Goal: Task Accomplishment & Management: Manage account settings

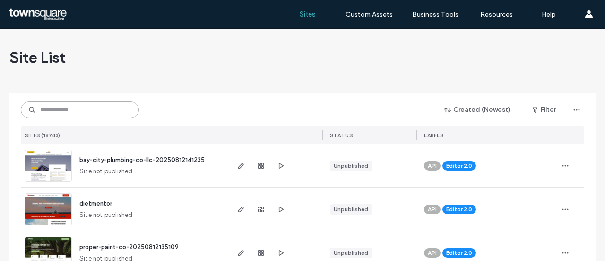
click at [71, 110] on input at bounding box center [80, 109] width 118 height 17
paste input "**********"
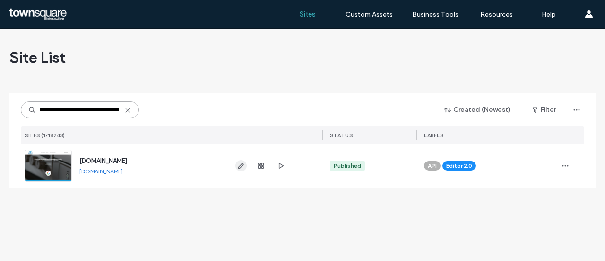
type input "**********"
click at [239, 164] on icon "button" at bounding box center [241, 166] width 8 height 8
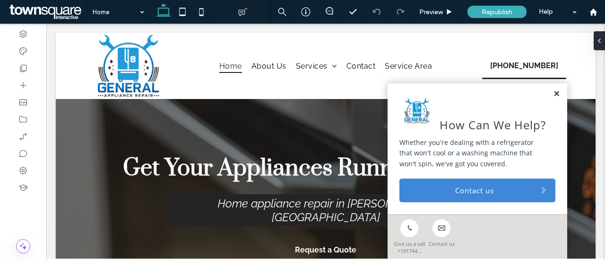
click at [553, 92] on link at bounding box center [556, 94] width 7 height 8
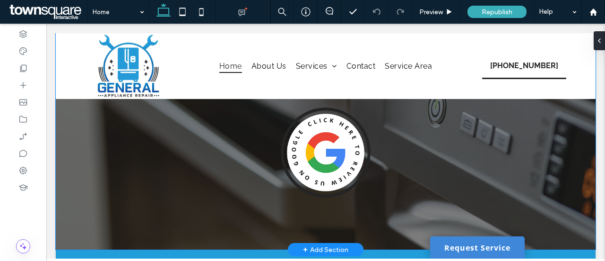
scroll to position [237, 0]
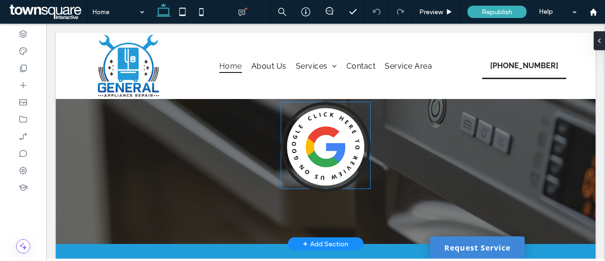
click at [314, 149] on img at bounding box center [326, 147] width 90 height 90
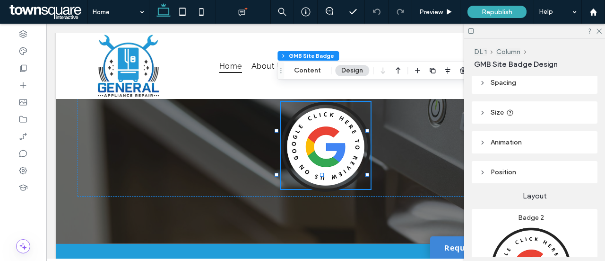
scroll to position [0, 0]
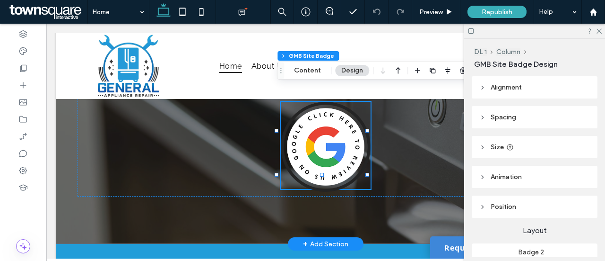
click at [322, 133] on img at bounding box center [326, 147] width 90 height 90
click at [307, 69] on button "Content" at bounding box center [307, 70] width 39 height 11
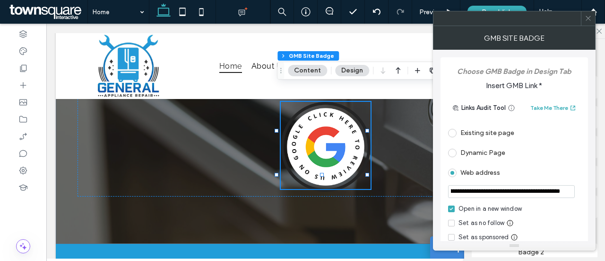
scroll to position [0, 1473]
drag, startPoint x: 527, startPoint y: 191, endPoint x: 580, endPoint y: 192, distance: 53.0
click at [580, 192] on div "**********" at bounding box center [514, 191] width 132 height 13
click at [548, 192] on input "**********" at bounding box center [511, 191] width 127 height 13
click at [567, 191] on input "**********" at bounding box center [511, 191] width 127 height 13
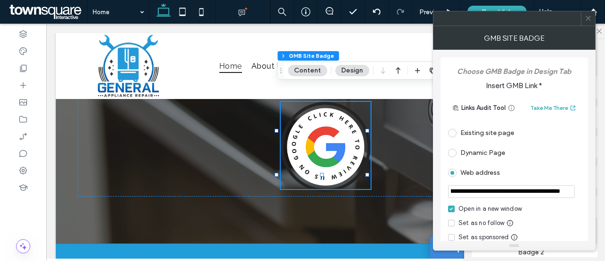
click at [567, 191] on input "**********" at bounding box center [511, 191] width 127 height 13
paste input "url"
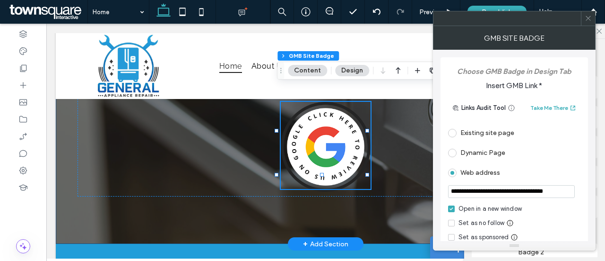
drag, startPoint x: 537, startPoint y: 215, endPoint x: 372, endPoint y: 192, distance: 167.2
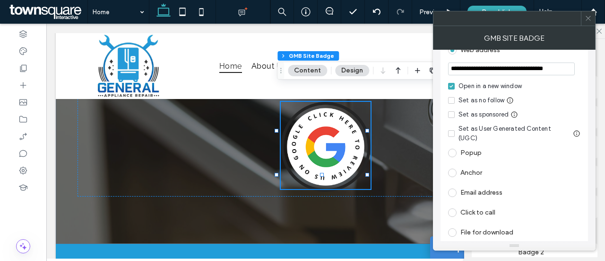
scroll to position [123, 0]
type input "**********"
click at [587, 18] on icon at bounding box center [588, 18] width 7 height 7
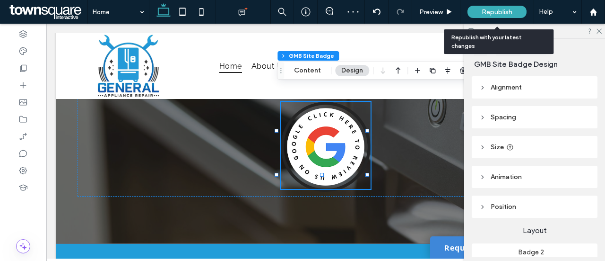
click at [504, 13] on span "Republish" at bounding box center [497, 12] width 31 height 8
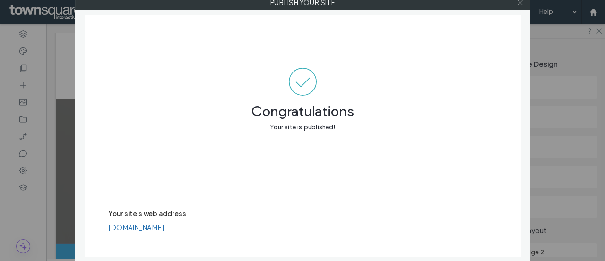
click at [520, 0] on icon at bounding box center [520, 2] width 7 height 7
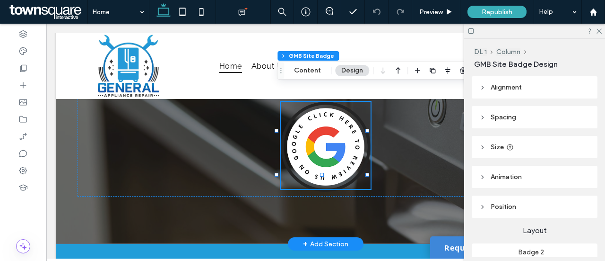
click at [313, 138] on img at bounding box center [326, 147] width 90 height 90
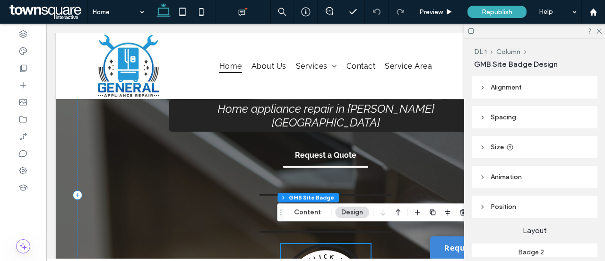
scroll to position [142, 0]
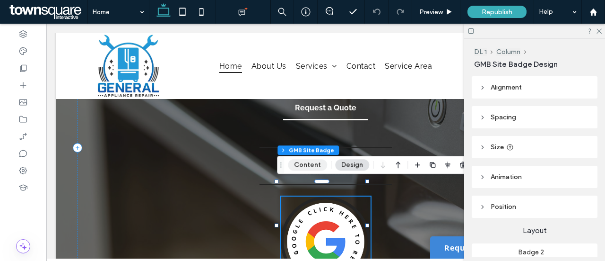
click at [306, 163] on button "Content" at bounding box center [307, 164] width 39 height 11
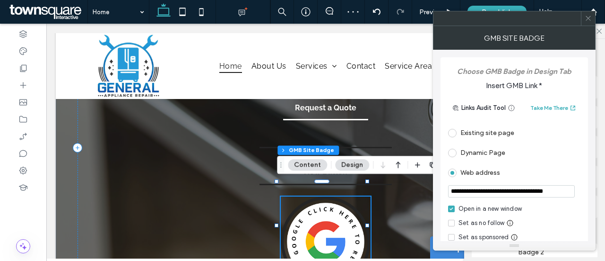
click at [549, 192] on input "**********" at bounding box center [511, 191] width 127 height 12
drag, startPoint x: 538, startPoint y: 191, endPoint x: 591, endPoint y: 190, distance: 53.5
click at [591, 190] on div "**********" at bounding box center [514, 145] width 163 height 191
click at [566, 188] on input "**********" at bounding box center [511, 191] width 127 height 13
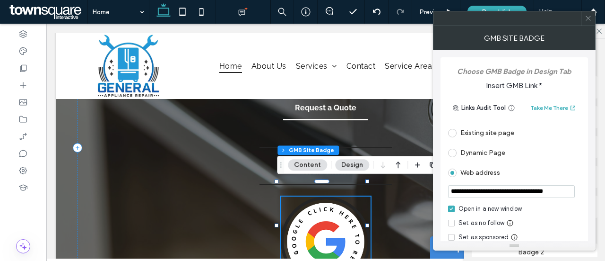
click at [560, 218] on div "Set as no follow" at bounding box center [514, 222] width 132 height 9
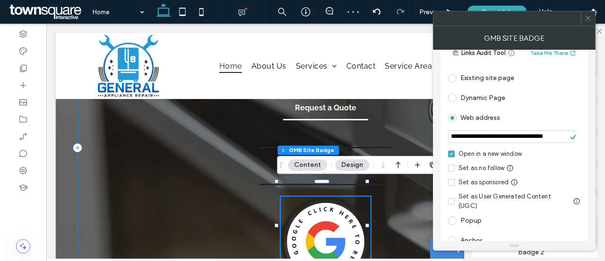
scroll to position [0, 0]
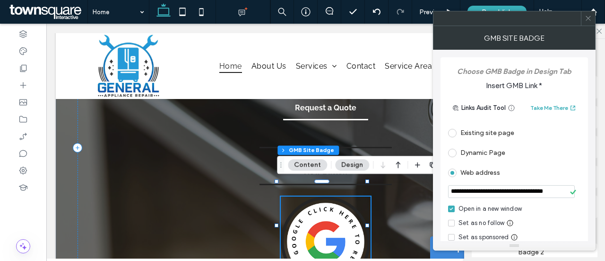
drag, startPoint x: 589, startPoint y: 18, endPoint x: 522, endPoint y: 14, distance: 66.8
click at [586, 19] on icon at bounding box center [588, 18] width 7 height 7
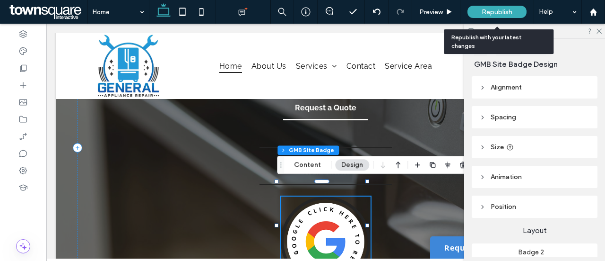
click at [514, 14] on div "Republish" at bounding box center [497, 12] width 59 height 12
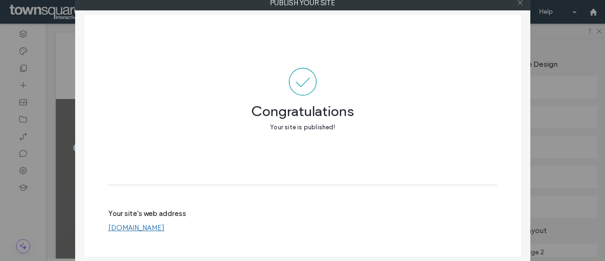
click at [521, 1] on icon at bounding box center [520, 2] width 7 height 7
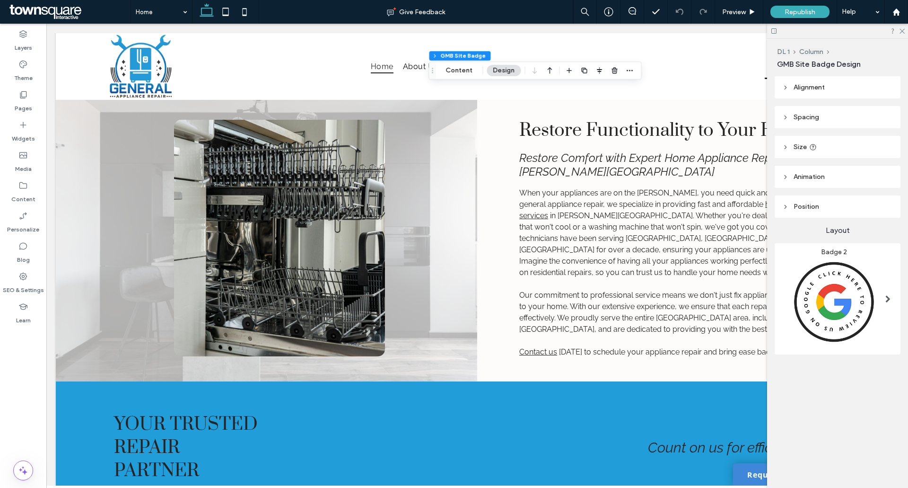
scroll to position [1468, 0]
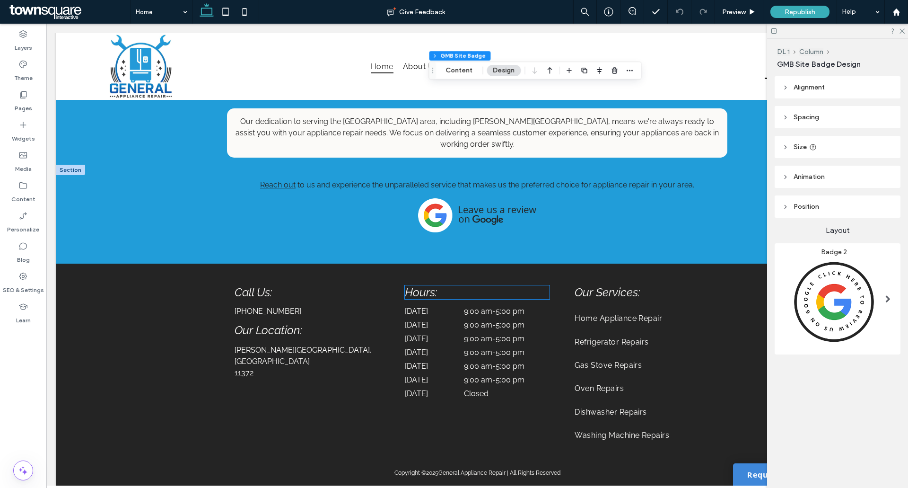
click at [432, 181] on div "Reach out to us and experience the unparalleled service that makes us the prefe…" at bounding box center [477, 214] width 568 height 99
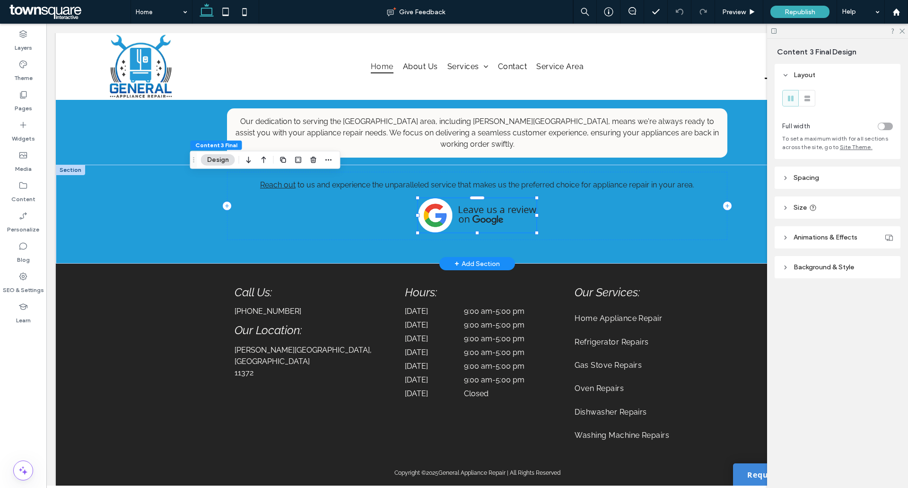
scroll to position [1421, 0]
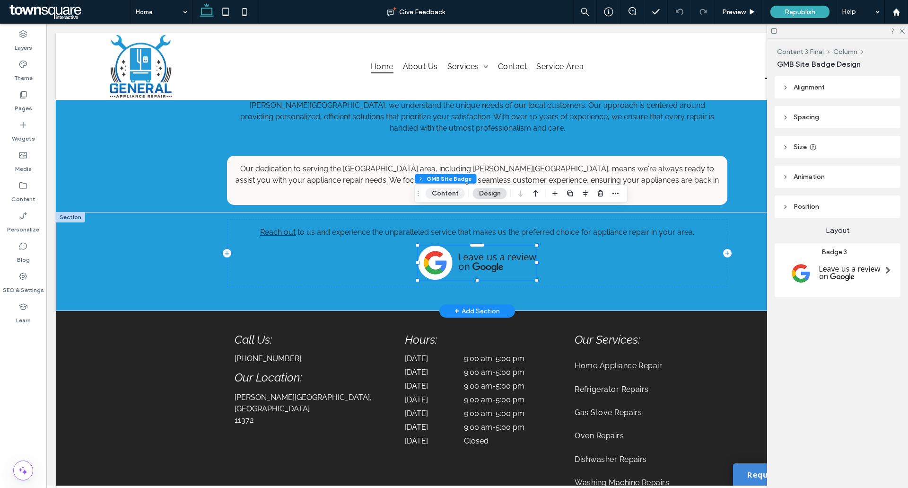
click at [433, 195] on button "Content" at bounding box center [445, 193] width 39 height 11
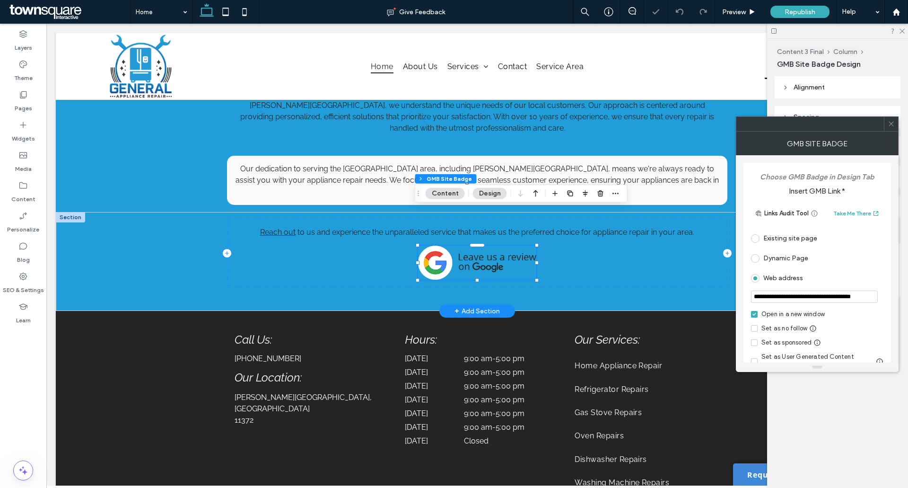
click at [605, 260] on input "**********" at bounding box center [814, 296] width 127 height 12
paste input "url"
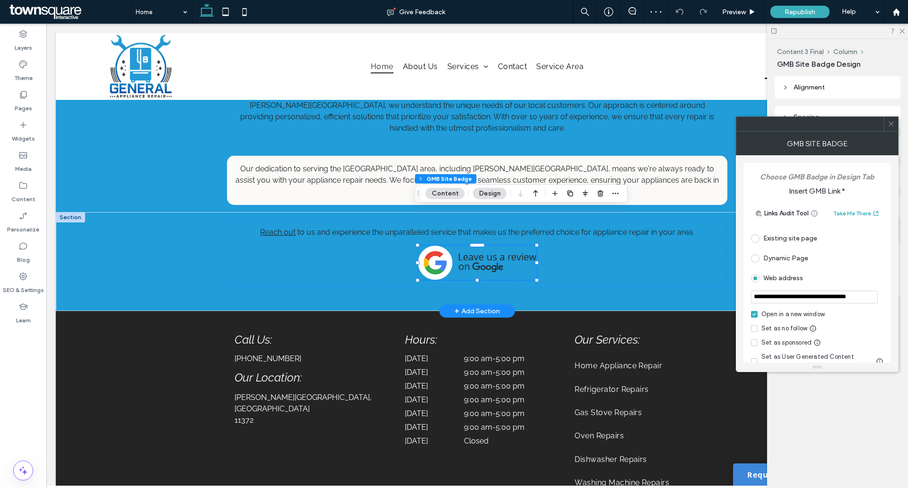
click at [605, 260] on input "**********" at bounding box center [814, 296] width 127 height 13
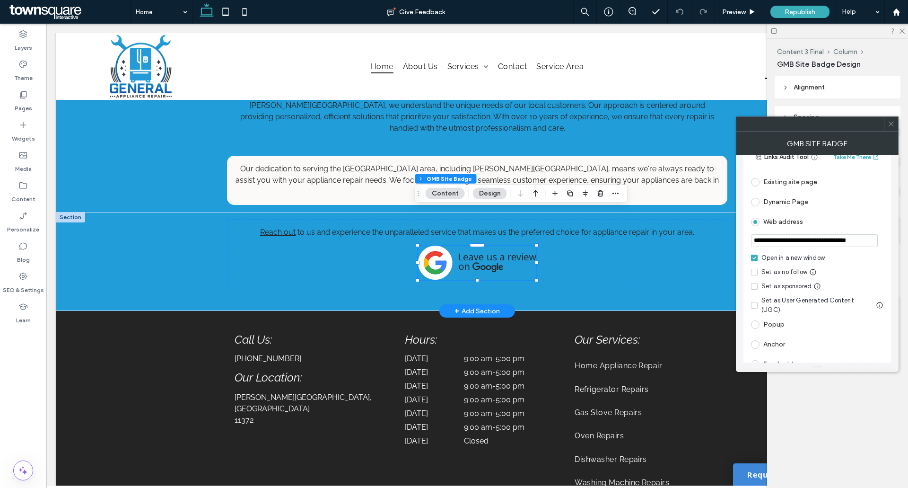
scroll to position [0, 0]
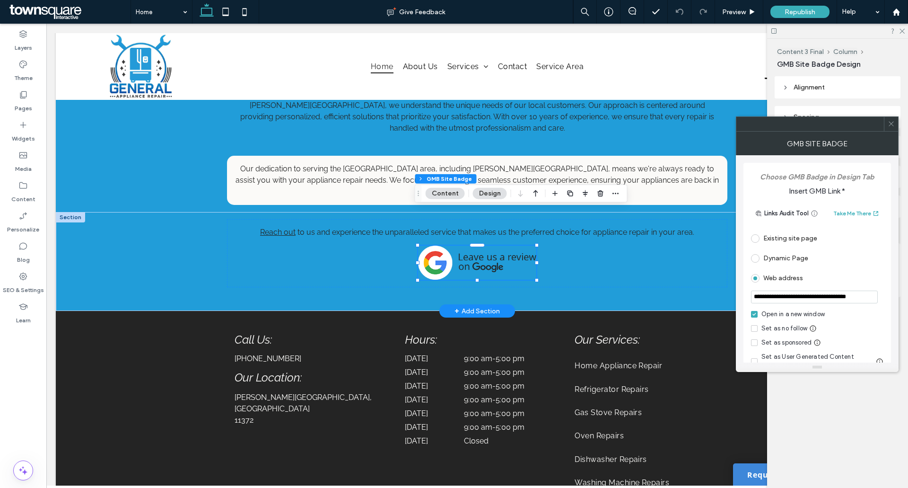
type input "**********"
click at [605, 260] on label "Open in a new window" at bounding box center [817, 313] width 132 height 9
click at [605, 9] on span "Republish" at bounding box center [800, 12] width 31 height 8
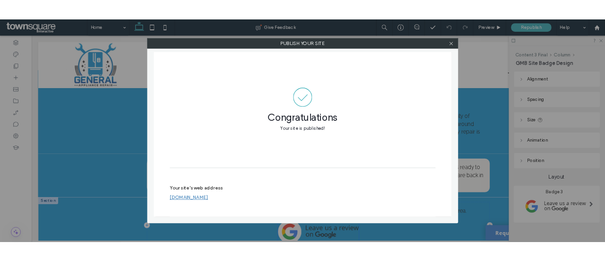
scroll to position [1421, 0]
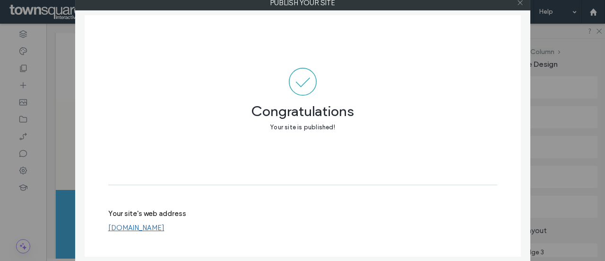
click at [521, 1] on icon at bounding box center [520, 2] width 7 height 7
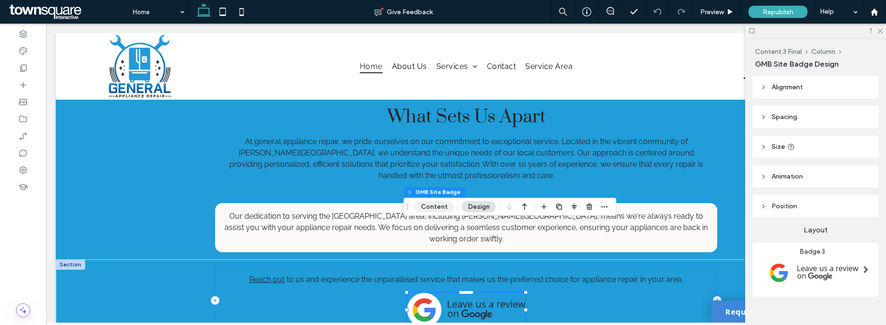
click at [429, 204] on button "Content" at bounding box center [434, 207] width 39 height 11
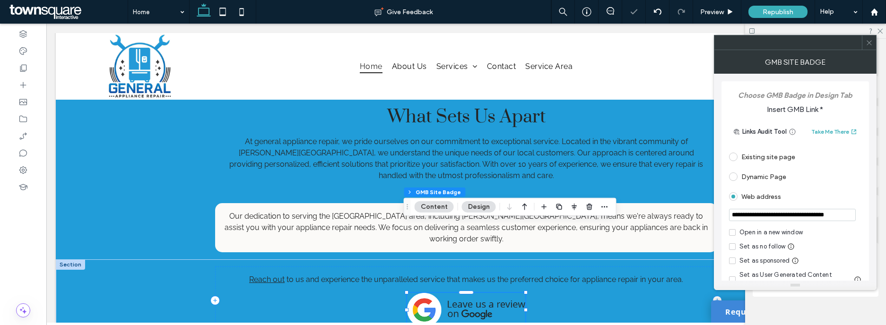
click at [605, 211] on input "**********" at bounding box center [792, 215] width 127 height 12
drag, startPoint x: 730, startPoint y: 214, endPoint x: 869, endPoint y: 216, distance: 139.1
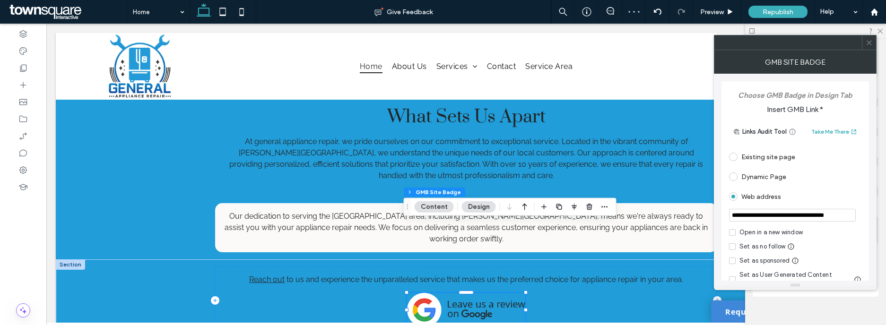
click at [605, 216] on div "**********" at bounding box center [796, 237] width 148 height 312
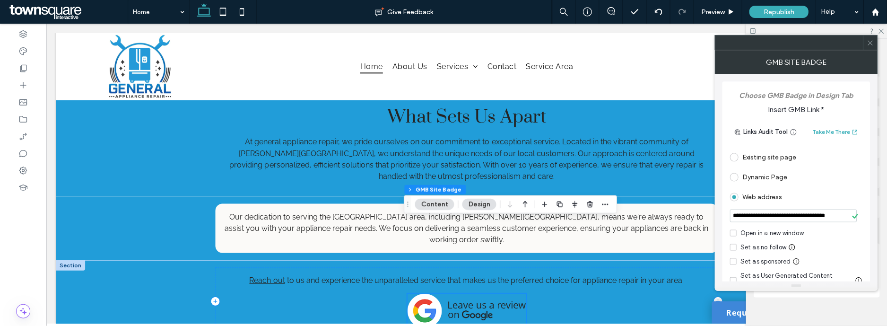
scroll to position [1421, 0]
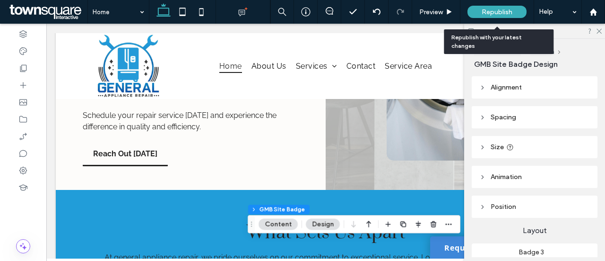
drag, startPoint x: 502, startPoint y: 13, endPoint x: 486, endPoint y: 18, distance: 17.2
click at [500, 12] on span "Republish" at bounding box center [497, 12] width 31 height 8
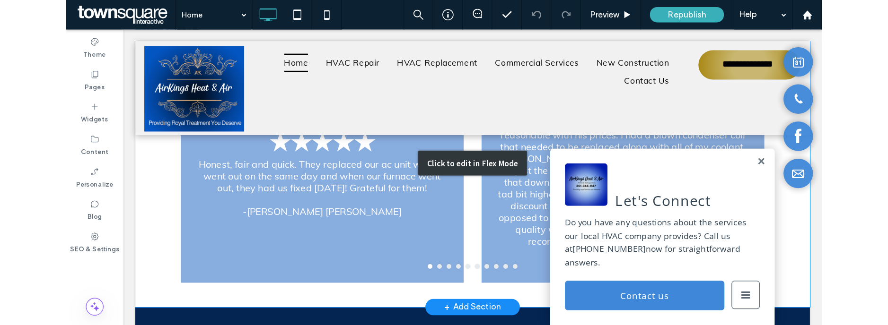
scroll to position [1325, 0]
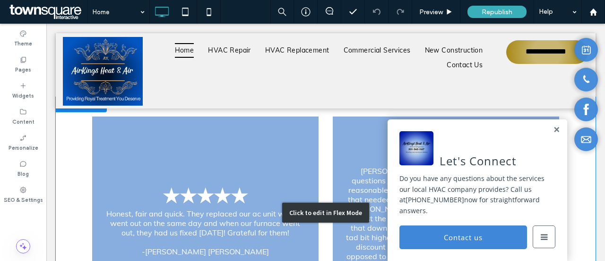
click at [201, 188] on div "Click to edit in Flex Mode" at bounding box center [326, 212] width 540 height 231
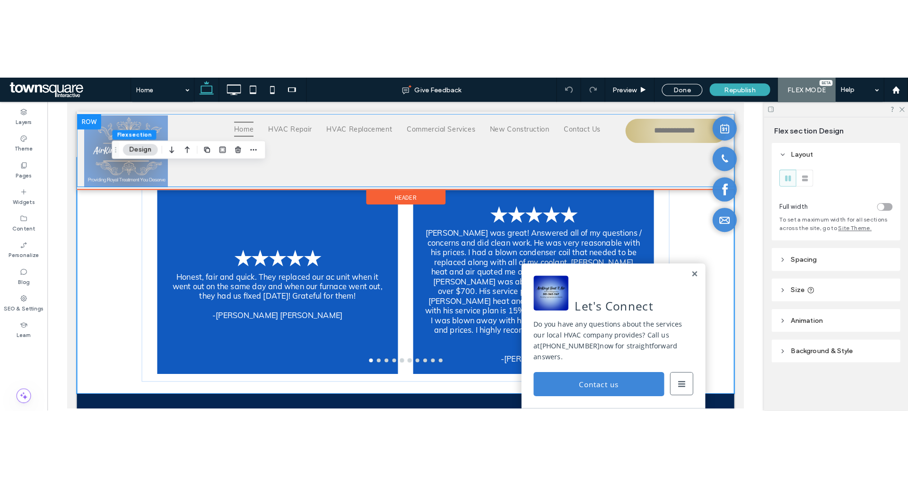
scroll to position [1191, 0]
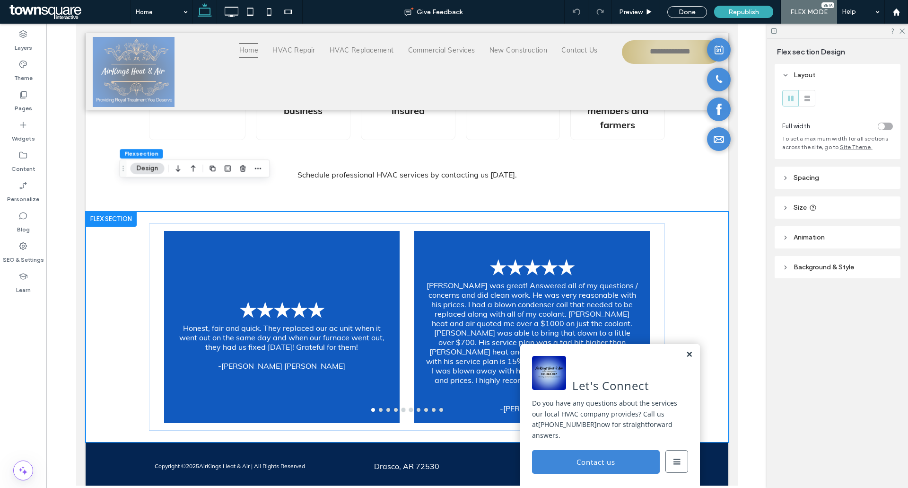
click at [605, 260] on link at bounding box center [688, 355] width 7 height 8
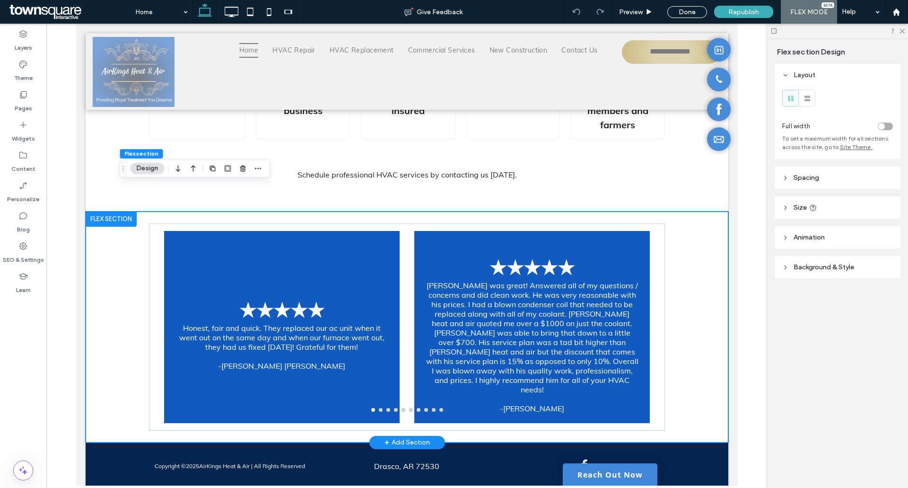
click at [105, 211] on div at bounding box center [110, 218] width 51 height 15
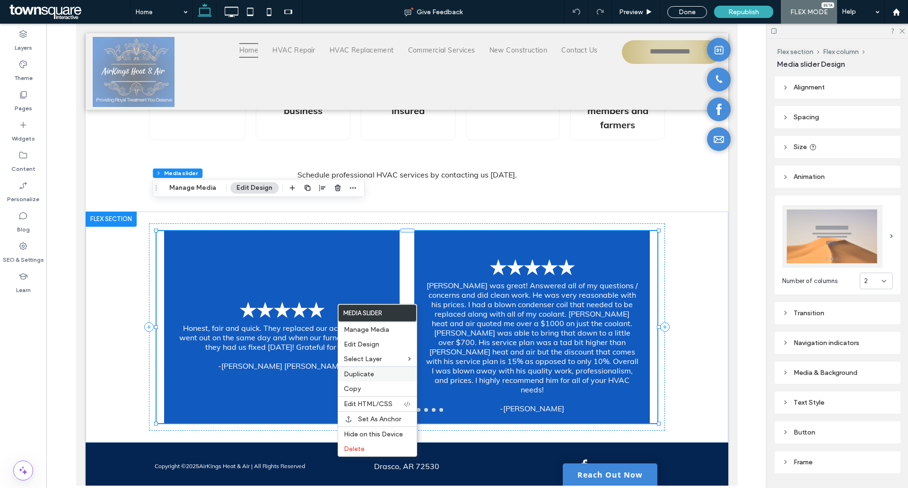
click at [358, 260] on span "Duplicate" at bounding box center [359, 374] width 30 height 8
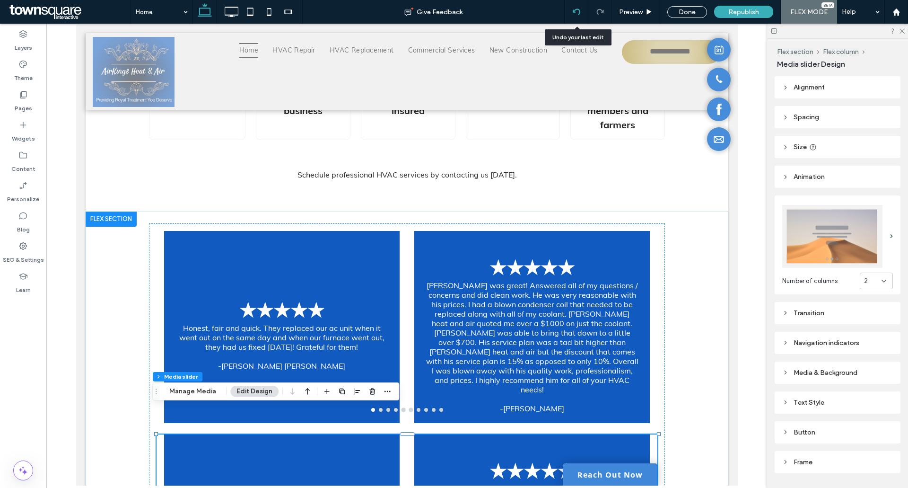
click at [576, 18] on div at bounding box center [577, 12] width 24 height 24
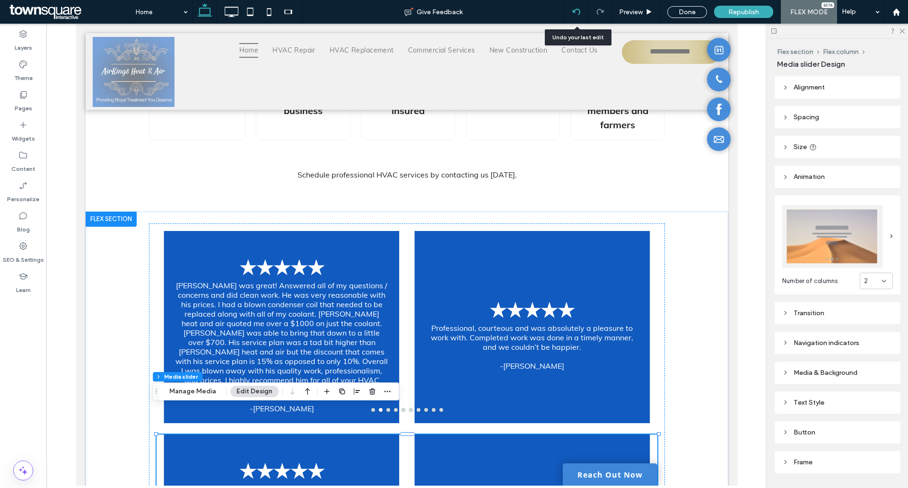
drag, startPoint x: 578, startPoint y: 17, endPoint x: 578, endPoint y: 22, distance: 5.2
click at [578, 17] on div at bounding box center [577, 12] width 24 height 24
click at [577, 12] on icon at bounding box center [577, 12] width 8 height 8
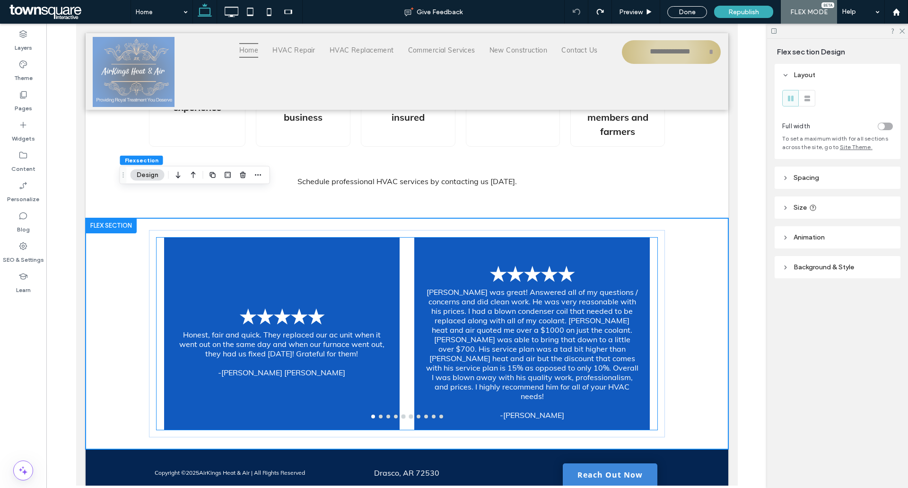
scroll to position [1177, 0]
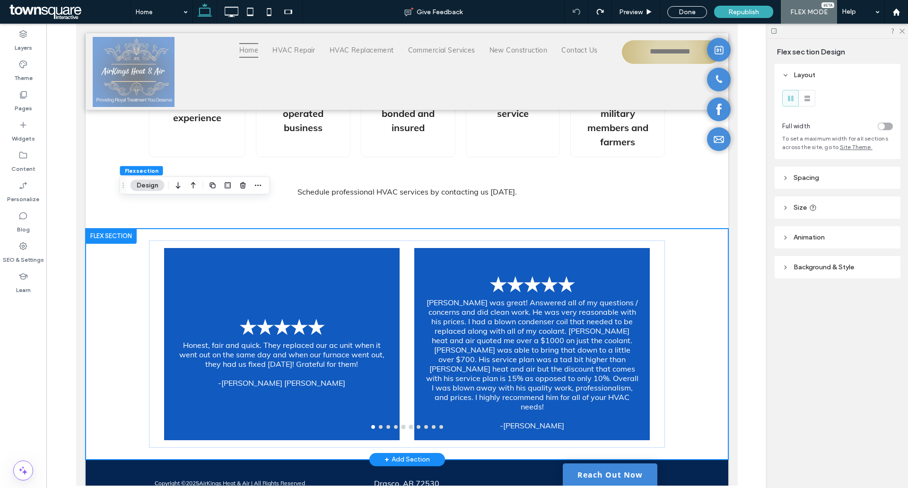
click at [106, 228] on div at bounding box center [110, 235] width 51 height 15
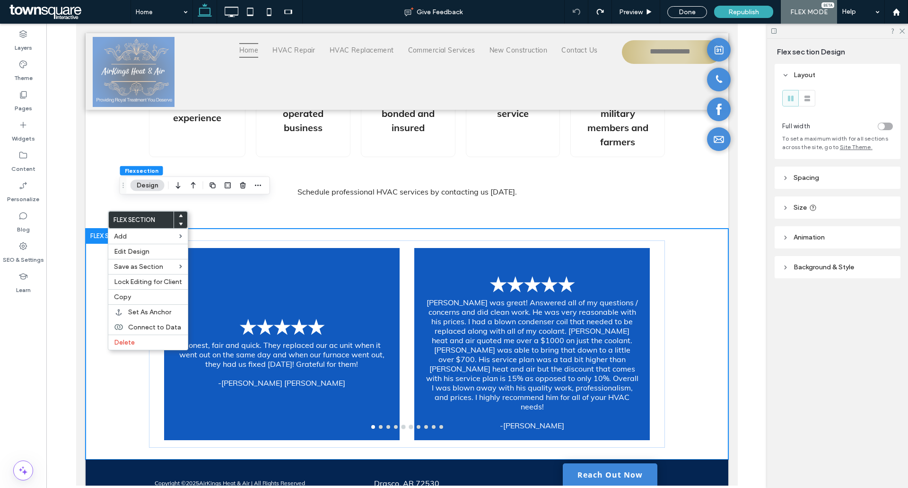
click at [142, 184] on button "Design" at bounding box center [148, 185] width 34 height 11
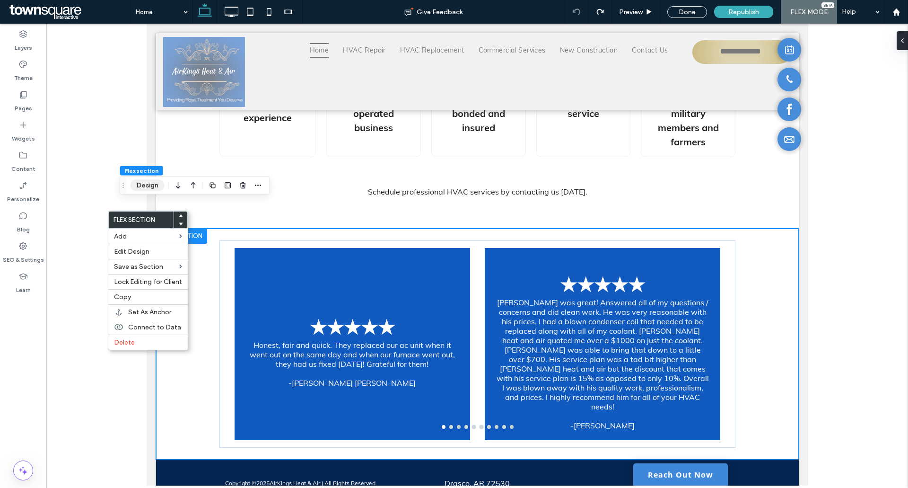
click at [145, 185] on button "Design" at bounding box center [148, 185] width 34 height 11
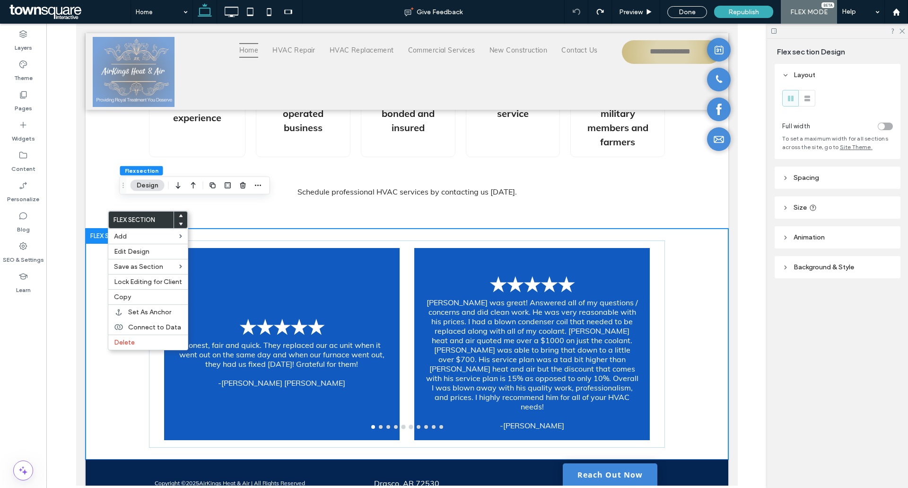
click at [605, 178] on icon at bounding box center [785, 178] width 7 height 7
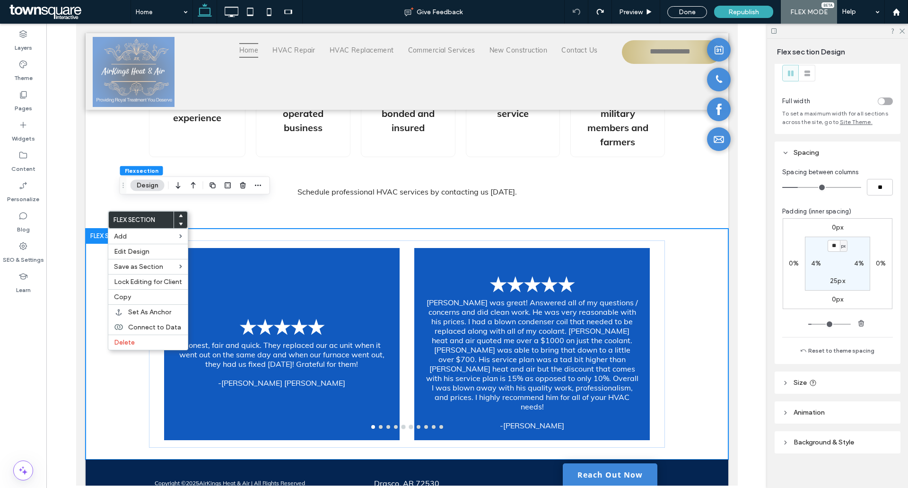
scroll to position [32, 0]
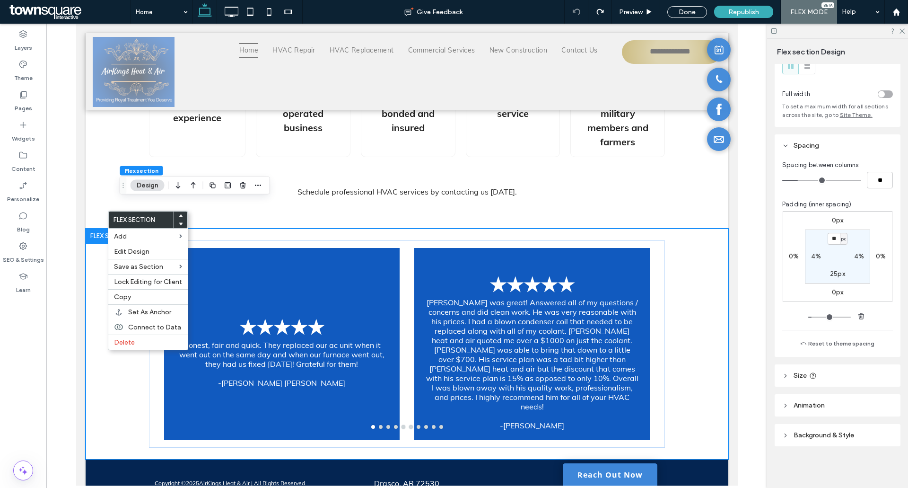
click at [605, 260] on span "Background & Style" at bounding box center [824, 435] width 61 height 8
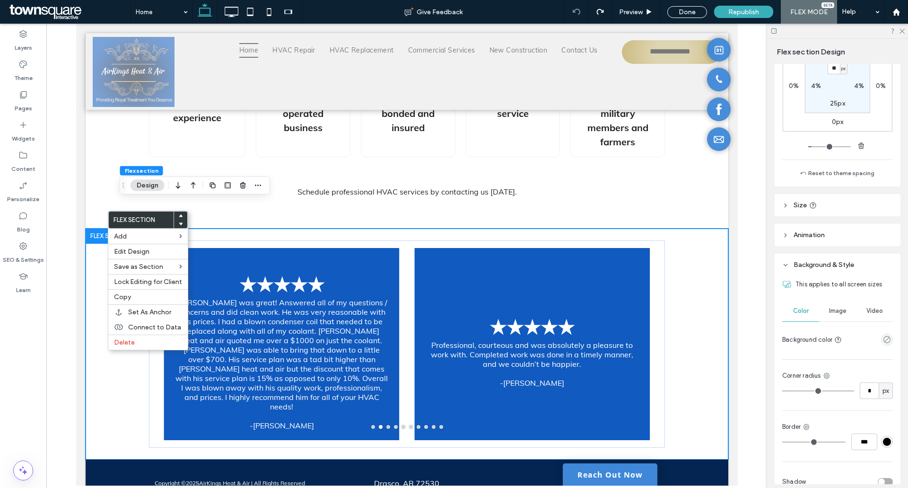
scroll to position [254, 0]
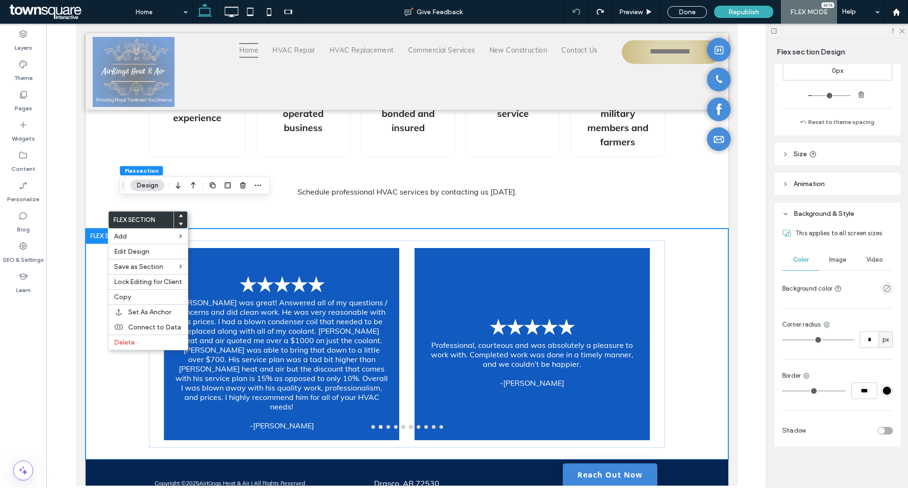
click at [605, 258] on span "Image" at bounding box center [838, 260] width 18 height 8
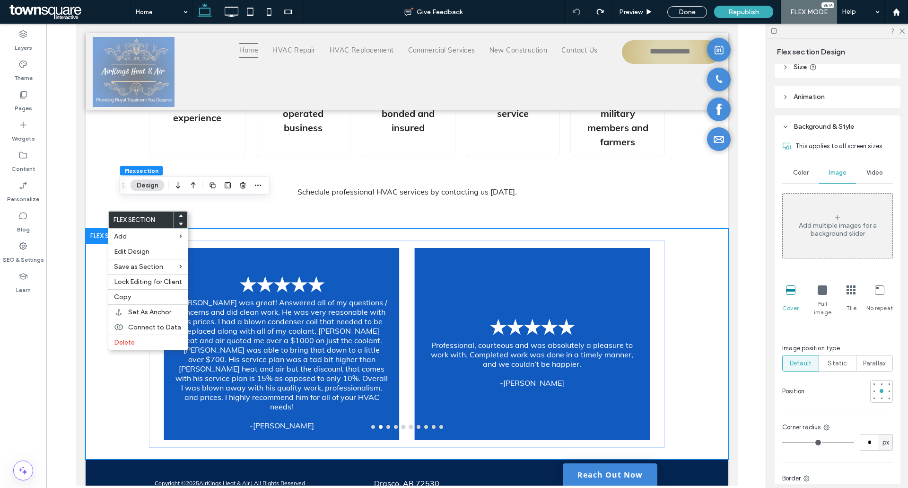
scroll to position [293, 0]
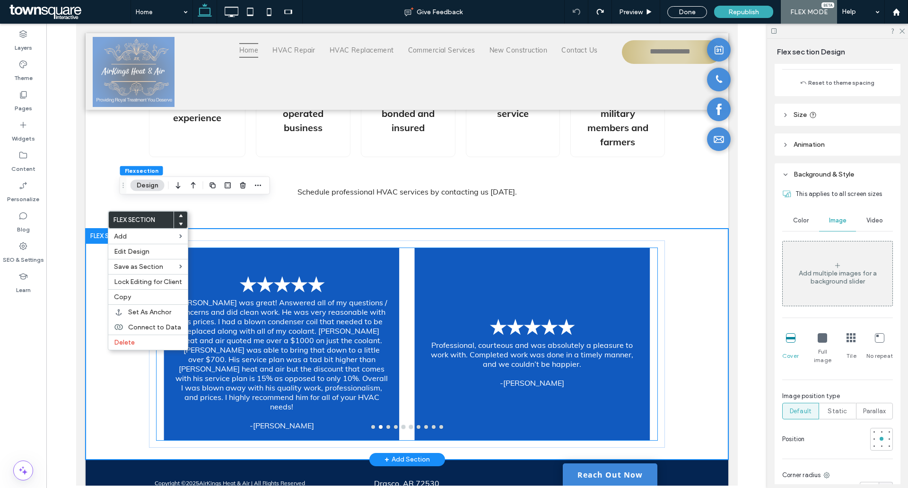
click at [545, 260] on div "★★★★★ Professional, courteous and was absolutely a pleasure to work with. Compl…" at bounding box center [532, 349] width 236 height 147
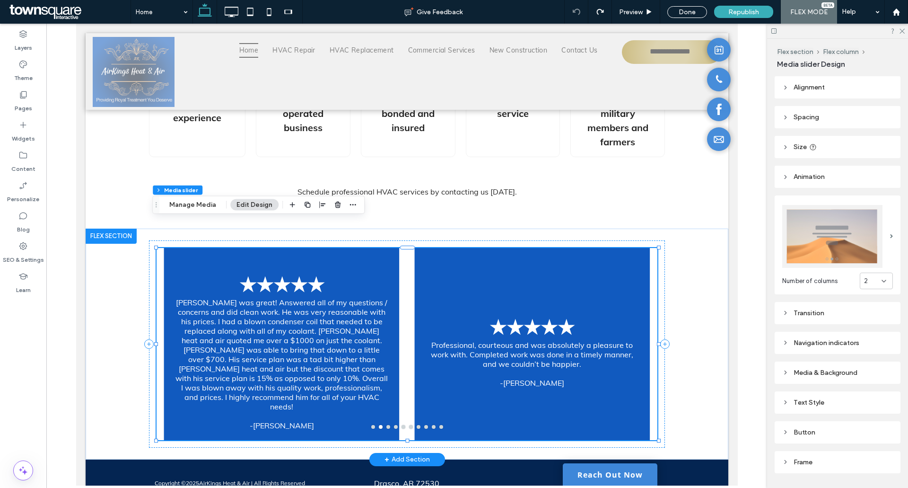
click at [514, 260] on div "★★★★★ Professional, courteous and was absolutely a pleasure to work with. Compl…" at bounding box center [532, 349] width 236 height 147
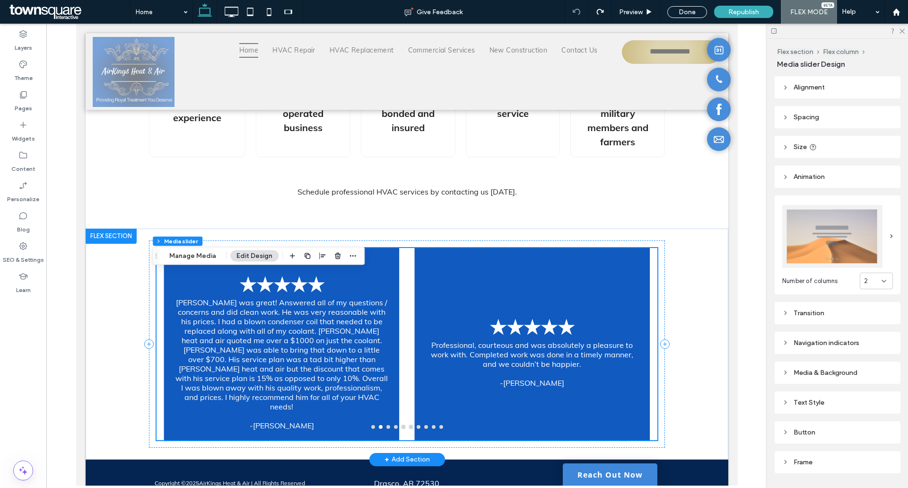
click at [593, 260] on div "★★★★★ Professional, courteous and was absolutely a pleasure to work with. Compl…" at bounding box center [532, 349] width 236 height 147
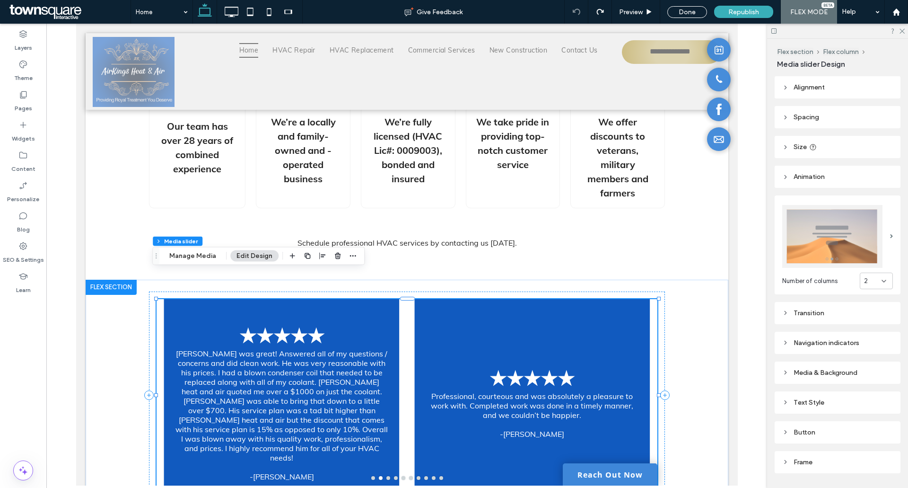
click at [232, 260] on p "Brent was great! Answered all of my questions / concerns and did clean work. He…" at bounding box center [281, 406] width 213 height 114
click at [553, 260] on h3 "★★★★★" at bounding box center [531, 377] width 85 height 19
click at [255, 258] on button "Edit Design" at bounding box center [254, 255] width 48 height 11
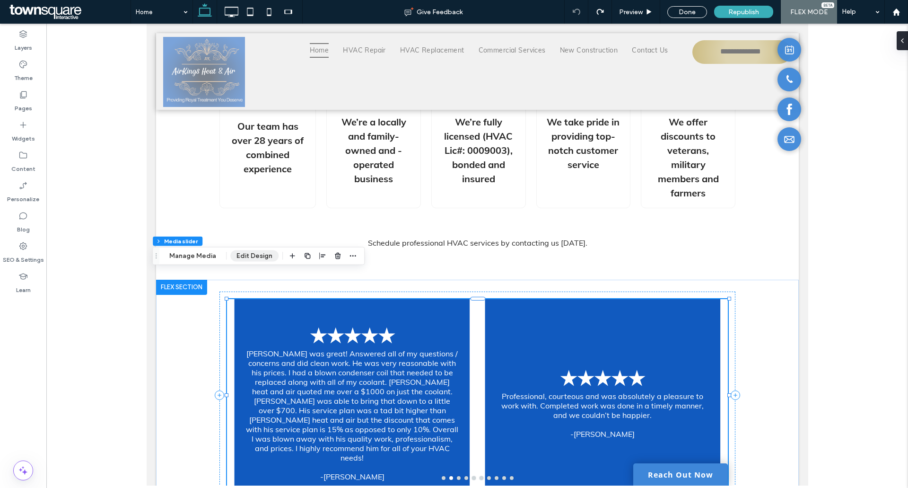
click at [259, 257] on button "Edit Design" at bounding box center [254, 255] width 48 height 11
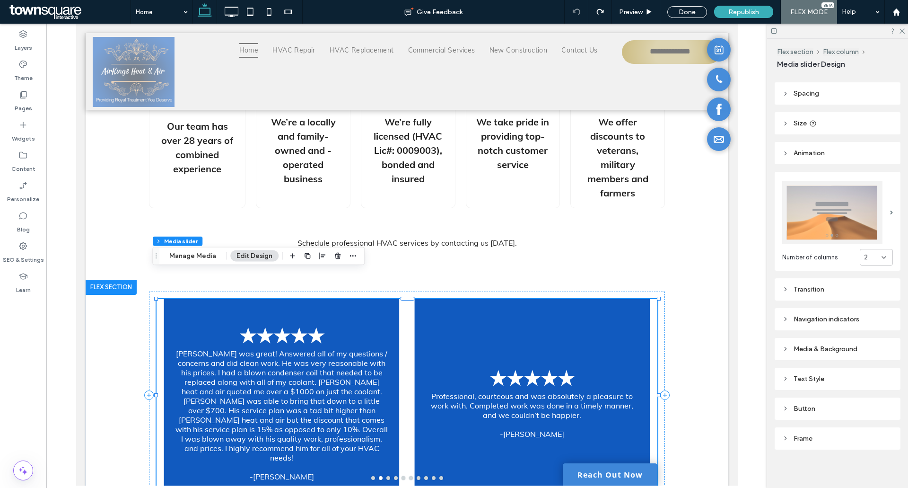
scroll to position [0, 0]
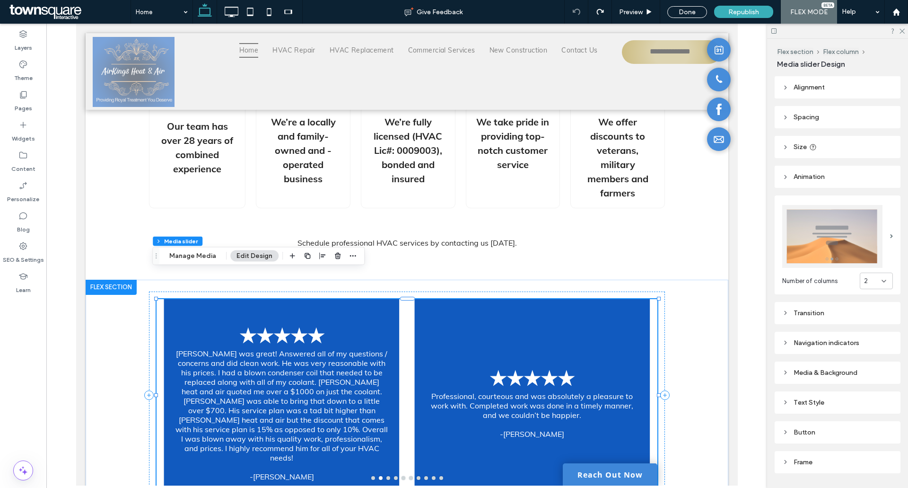
click at [453, 260] on div "★★★★★ Professional, courteous and was absolutely a pleasure to work with. Compl…" at bounding box center [532, 400] width 236 height 147
click at [407, 260] on div "★★★★★ Professional, courteous and was absolutely a pleasure to work with. Compl…" at bounding box center [532, 395] width 251 height 192
click at [340, 260] on p "Brent was great! Answered all of my questions / concerns and did clean work. He…" at bounding box center [281, 406] width 213 height 114
click at [198, 255] on button "Manage Media" at bounding box center [192, 255] width 59 height 11
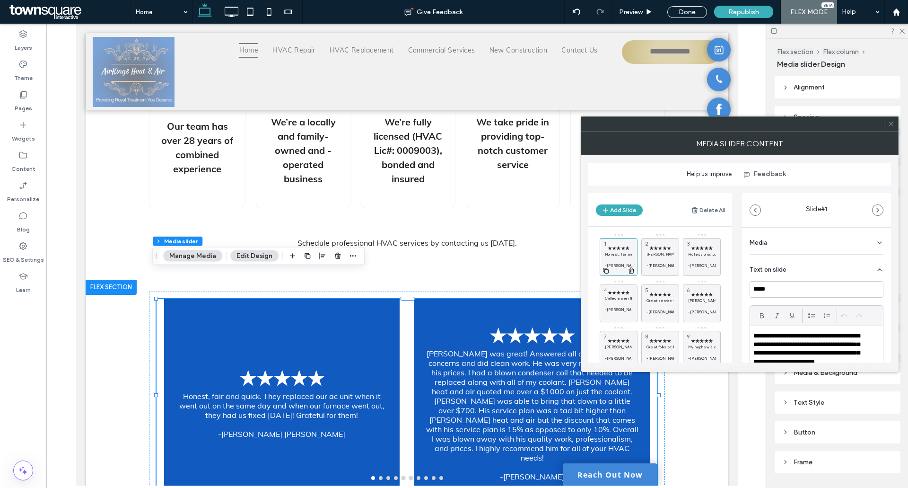
scroll to position [47, 0]
click at [605, 216] on header "Add Slide Delete All" at bounding box center [660, 209] width 144 height 33
click at [605, 210] on use "button" at bounding box center [605, 209] width 5 height 5
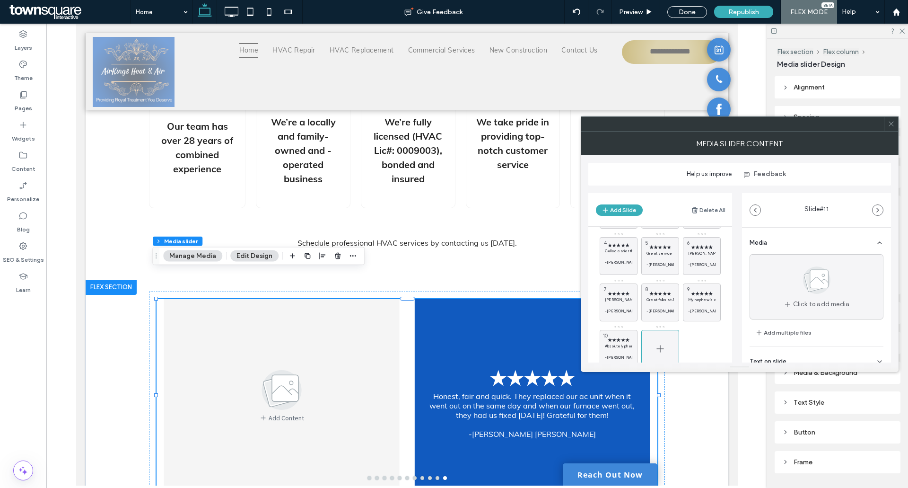
drag, startPoint x: 620, startPoint y: 342, endPoint x: 658, endPoint y: 352, distance: 39.2
click at [605, 260] on div at bounding box center [660, 349] width 38 height 38
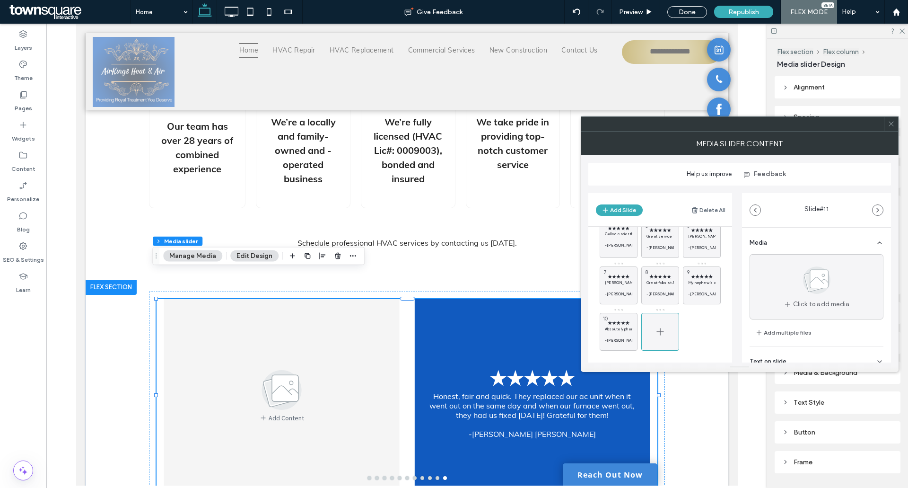
scroll to position [69, 0]
drag, startPoint x: 632, startPoint y: 314, endPoint x: 659, endPoint y: 328, distance: 31.1
click at [605, 260] on icon at bounding box center [660, 326] width 11 height 11
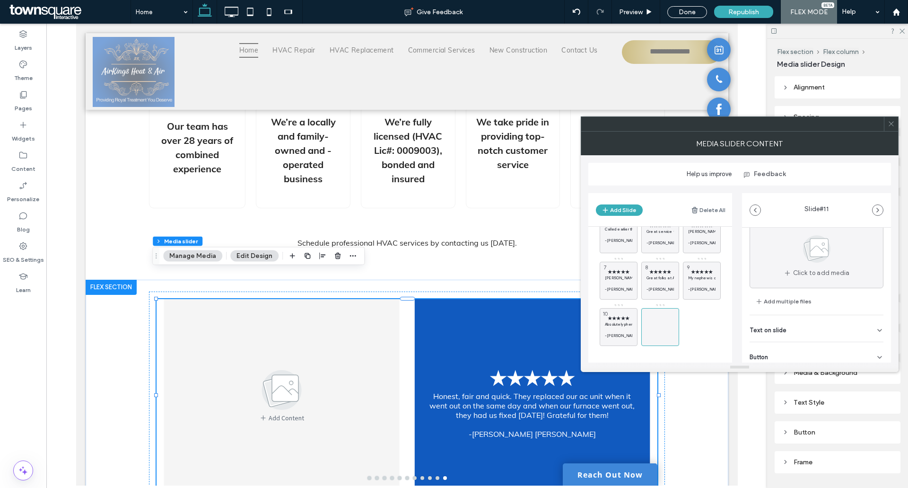
scroll to position [0, 0]
click at [605, 260] on span at bounding box center [660, 326] width 11 height 27
click at [605, 260] on icon at bounding box center [660, 326] width 11 height 11
click at [605, 260] on div at bounding box center [660, 327] width 38 height 38
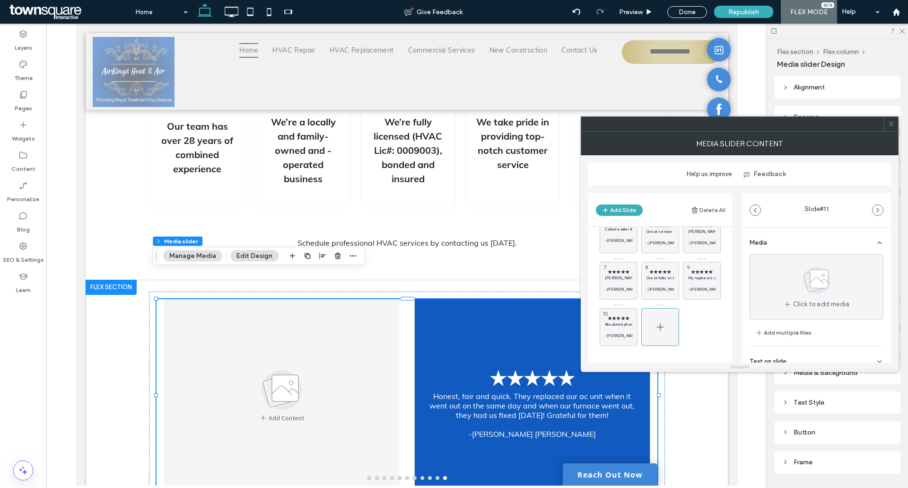
click at [605, 260] on div at bounding box center [660, 327] width 38 height 38
drag, startPoint x: 667, startPoint y: 337, endPoint x: 712, endPoint y: 303, distance: 57.0
click at [605, 260] on div at bounding box center [660, 327] width 38 height 38
click at [605, 260] on span "★★★★★" at bounding box center [618, 318] width 27 height 6
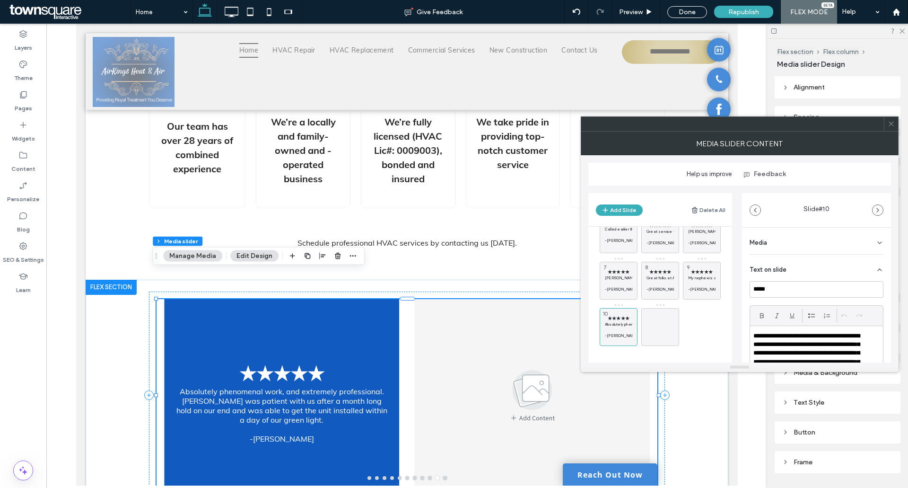
click at [448, 260] on div "Add Content" at bounding box center [532, 395] width 236 height 192
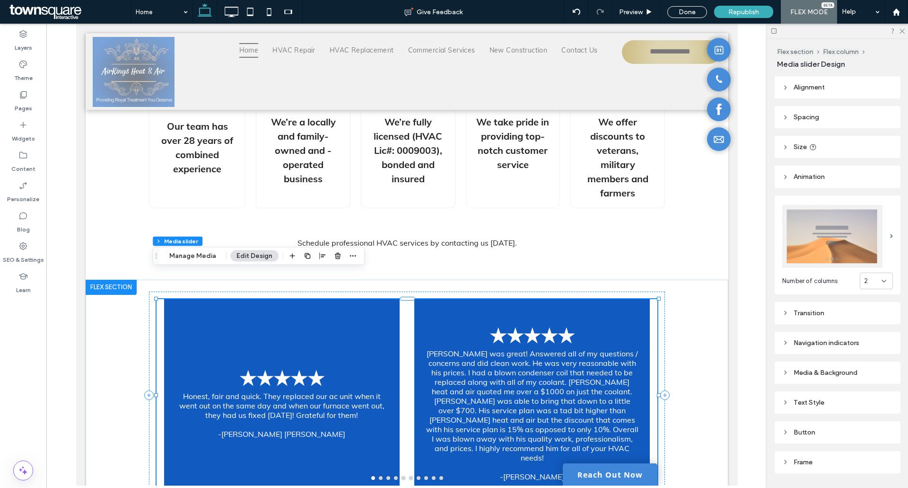
click at [545, 260] on p "Brent was great! Answered all of my questions / concerns and did clean work. He…" at bounding box center [531, 406] width 213 height 114
click at [436, 260] on div at bounding box center [532, 395] width 236 height 192
click at [438, 260] on div at bounding box center [532, 395] width 236 height 192
click at [212, 256] on button "Manage Media" at bounding box center [192, 255] width 59 height 11
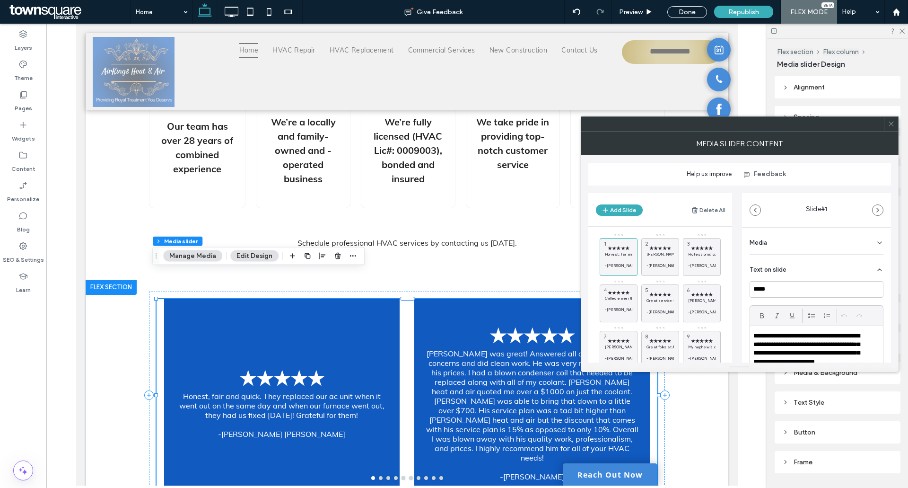
scroll to position [69, 0]
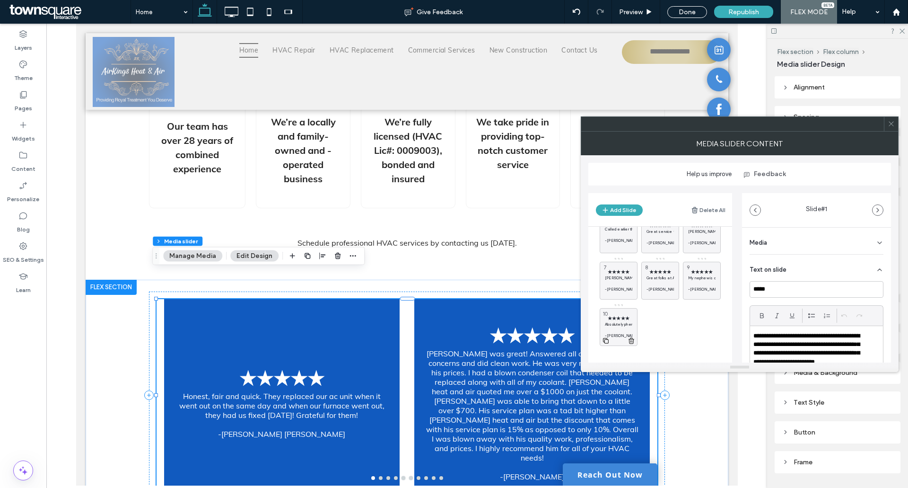
click at [605, 260] on span "★★★★★" at bounding box center [618, 318] width 27 height 6
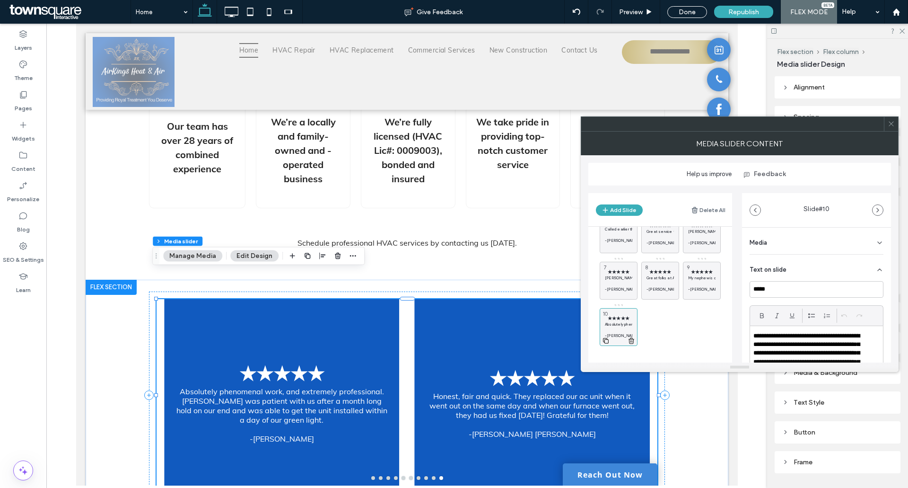
click at [604, 260] on use at bounding box center [606, 341] width 6 height 6
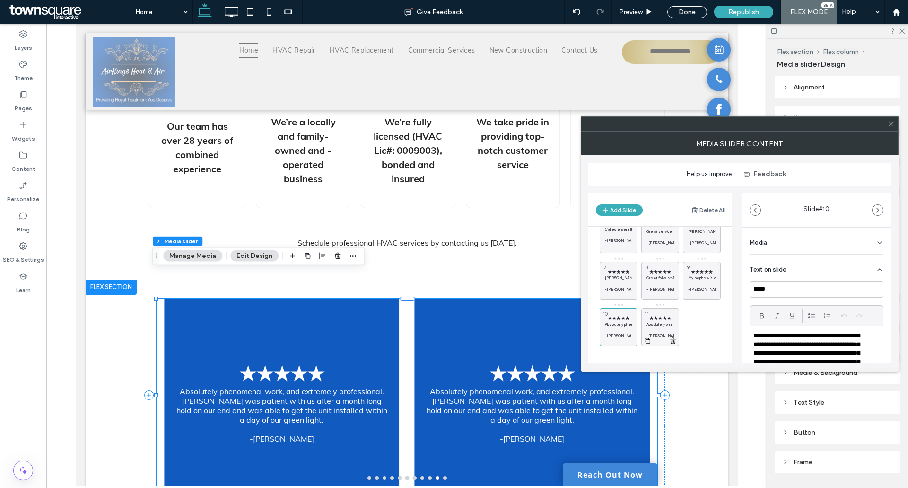
click at [605, 260] on p at bounding box center [660, 330] width 27 height 6
click at [605, 260] on span "★★★★★" at bounding box center [660, 318] width 27 height 6
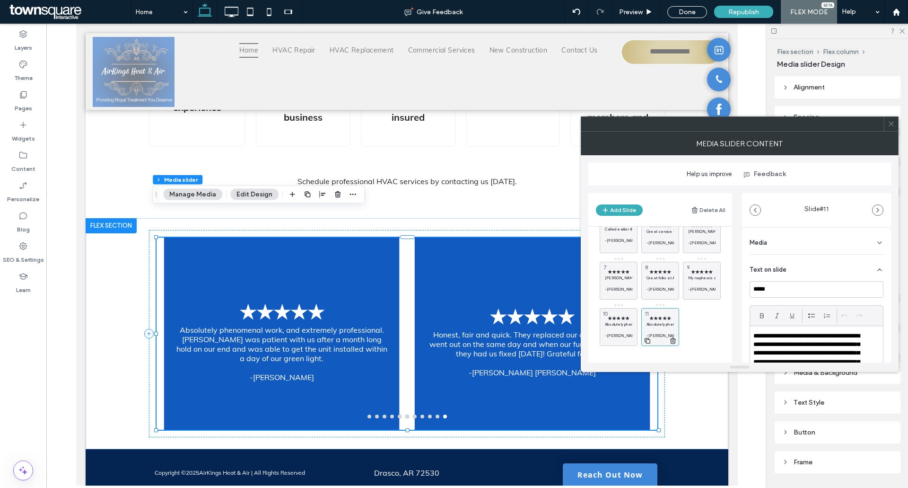
click at [605, 260] on span "★★★★★" at bounding box center [660, 318] width 27 height 6
click at [263, 260] on p "Absolutely phenomenal work, and extremely professional. Brent was patient with …" at bounding box center [281, 344] width 213 height 38
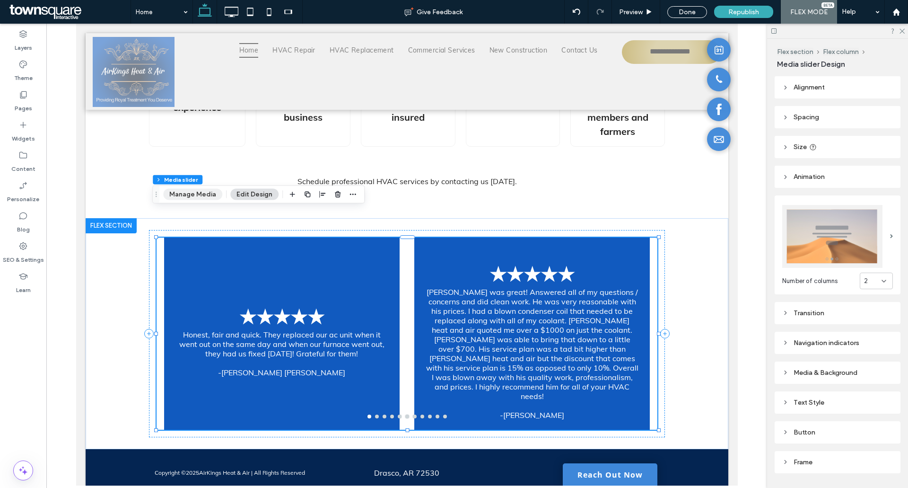
click at [181, 195] on button "Manage Media" at bounding box center [192, 194] width 59 height 11
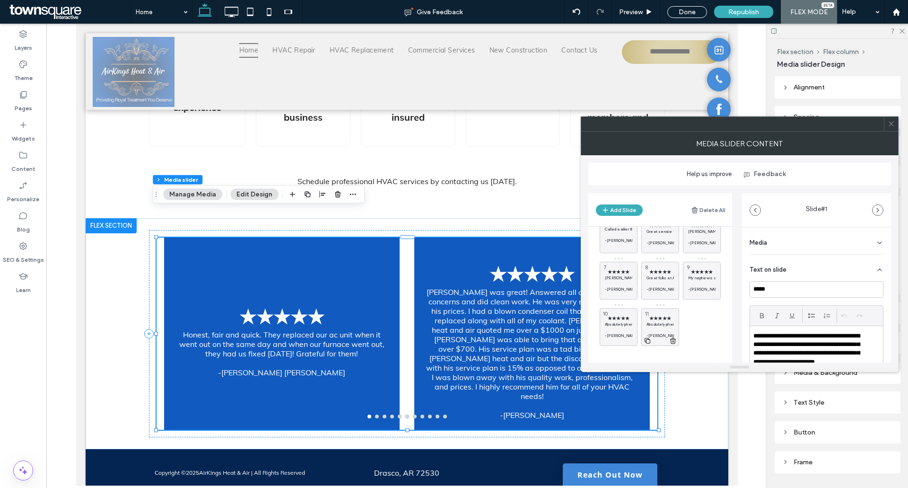
click at [605, 260] on p "Absolutely phenomenal work, and extremely professional. Brent was patient with …" at bounding box center [660, 324] width 27 height 6
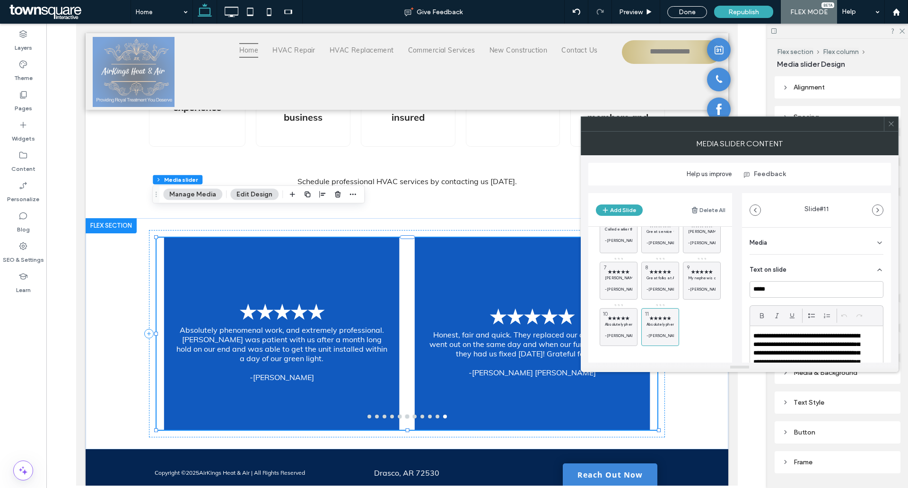
click at [605, 260] on p "**********" at bounding box center [811, 354] width 114 height 44
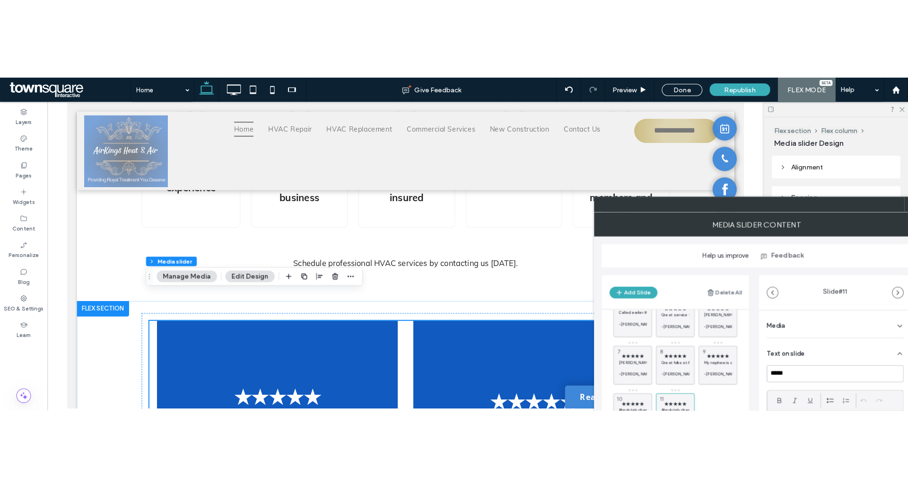
scroll to position [69, 0]
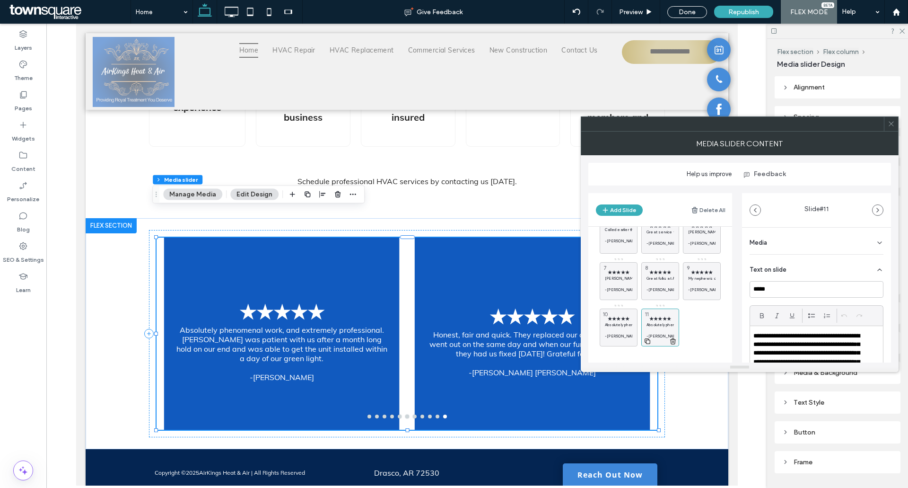
click at [605, 260] on p "Absolutely phenomenal work, and extremely professional. Brent was patient with …" at bounding box center [660, 325] width 27 height 6
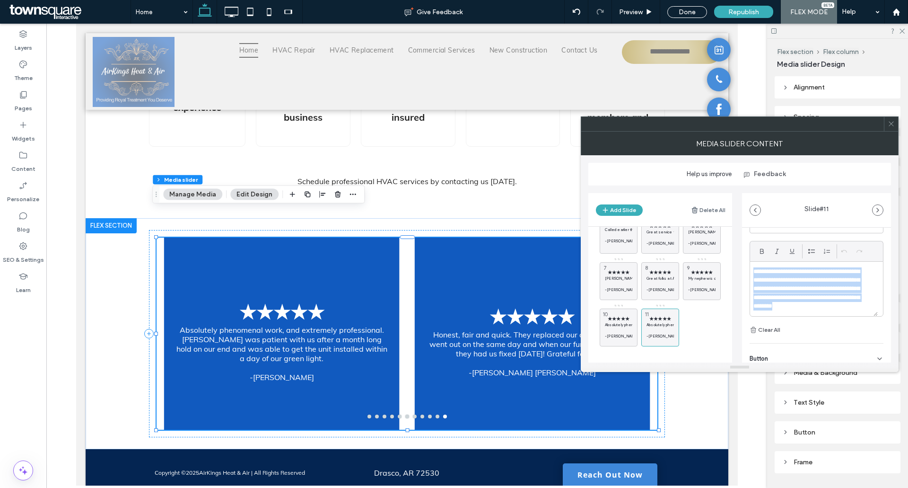
scroll to position [0, 0]
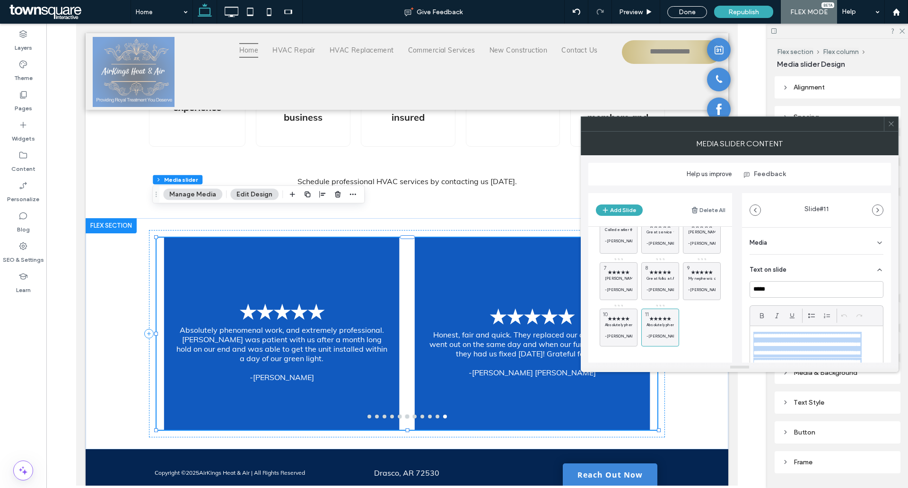
drag, startPoint x: 837, startPoint y: 261, endPoint x: 735, endPoint y: 236, distance: 105.2
click at [605, 229] on div "Add Slide Delete All ★★★★★ Honest, fair and quick. They replaced our ac unit wh…" at bounding box center [739, 273] width 303 height 177
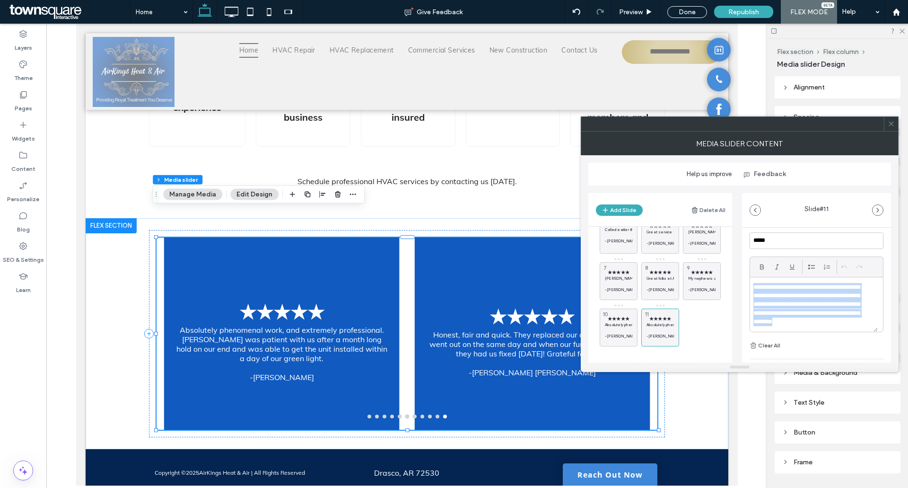
scroll to position [95, 0]
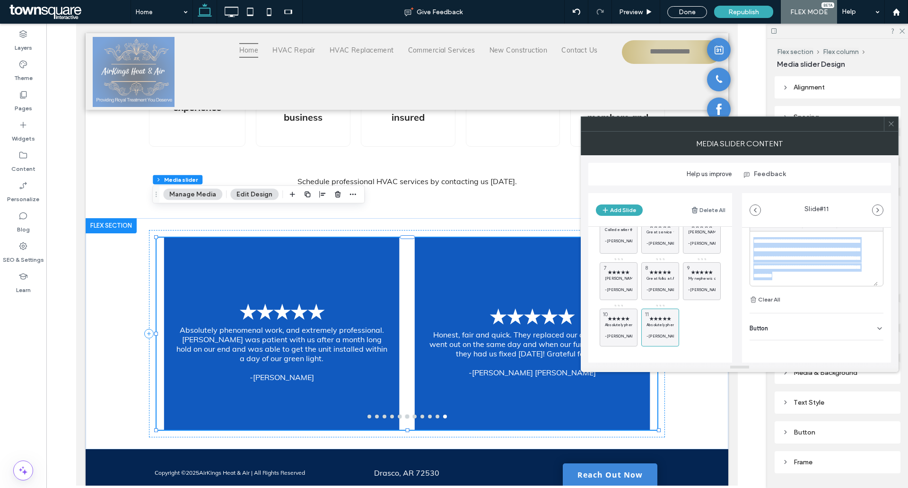
paste div
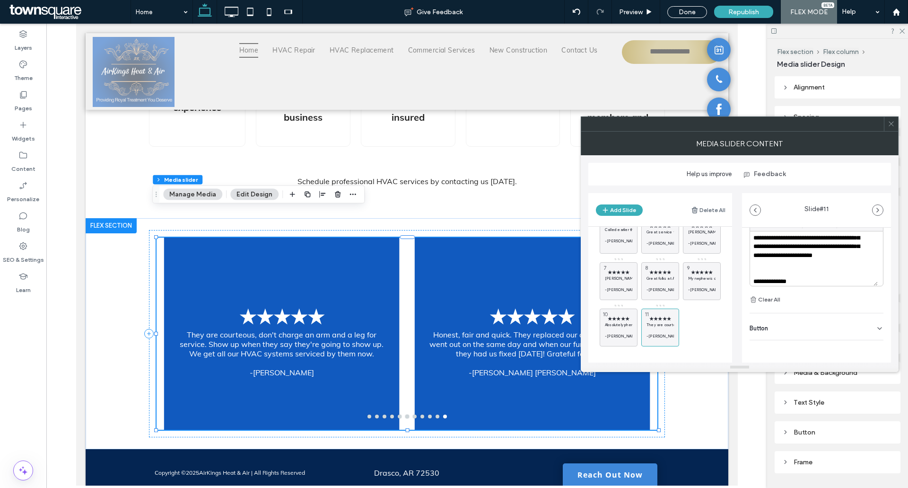
scroll to position [18, 0]
drag, startPoint x: 795, startPoint y: 275, endPoint x: 757, endPoint y: 279, distance: 38.5
click at [605, 260] on p "**********" at bounding box center [811, 275] width 114 height 9
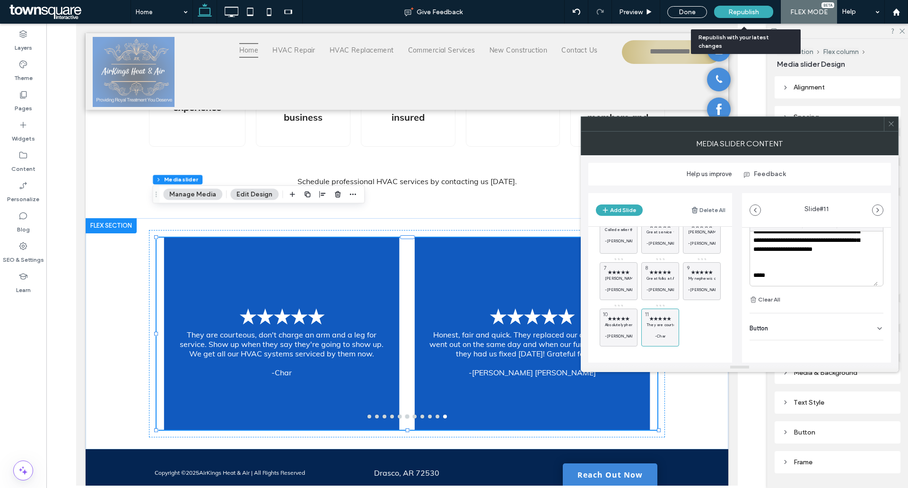
click at [605, 11] on span "Republish" at bounding box center [743, 12] width 31 height 8
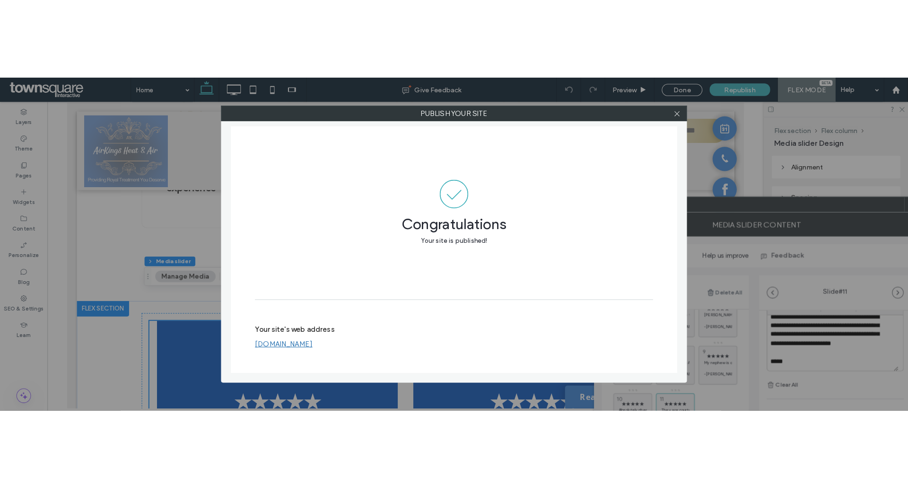
scroll to position [9, 0]
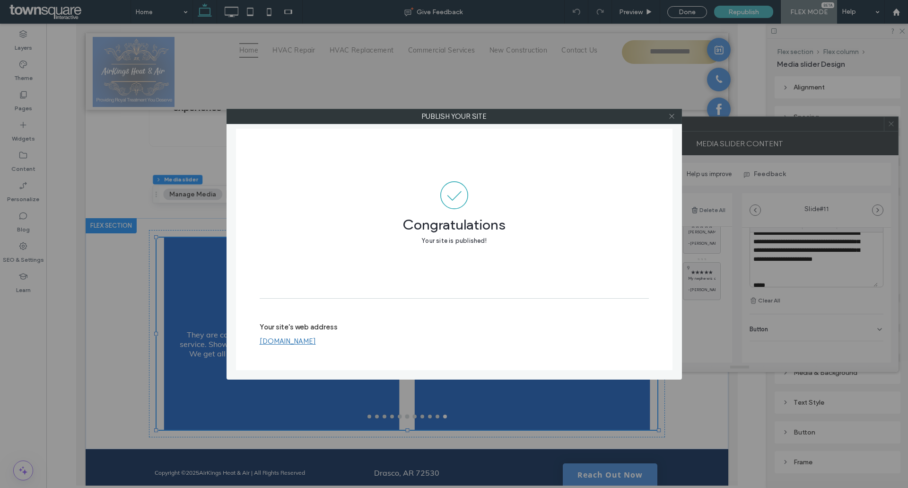
click at [605, 116] on icon at bounding box center [671, 116] width 7 height 7
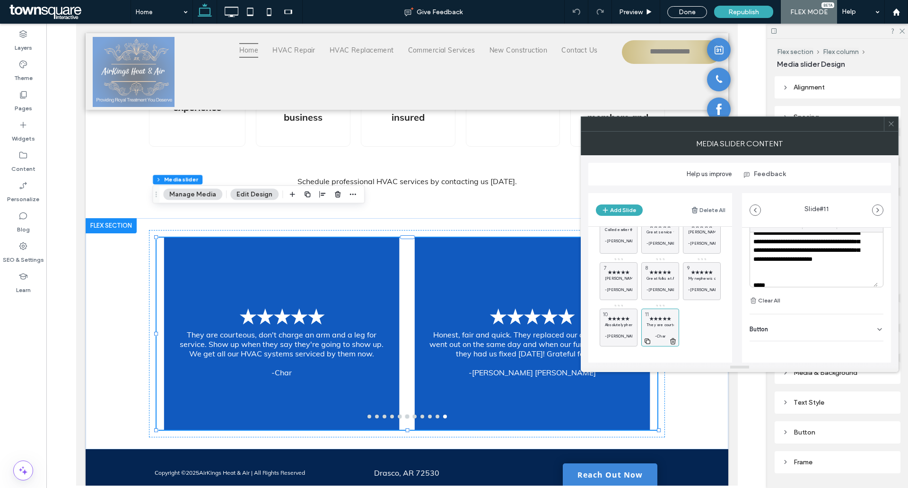
click at [605, 260] on icon at bounding box center [648, 341] width 8 height 9
click at [605, 260] on span "★★★★★" at bounding box center [701, 319] width 27 height 6
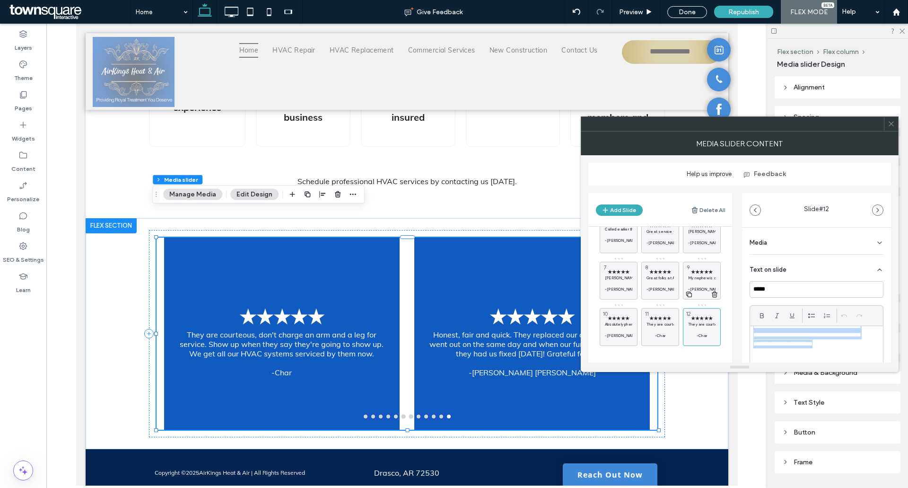
scroll to position [0, 0]
drag, startPoint x: 761, startPoint y: 350, endPoint x: 718, endPoint y: 291, distance: 72.7
click at [605, 260] on div "Add Slide Delete All ★★★★★ Honest, fair and quick. They replaced our ac unit wh…" at bounding box center [739, 273] width 303 height 177
paste div
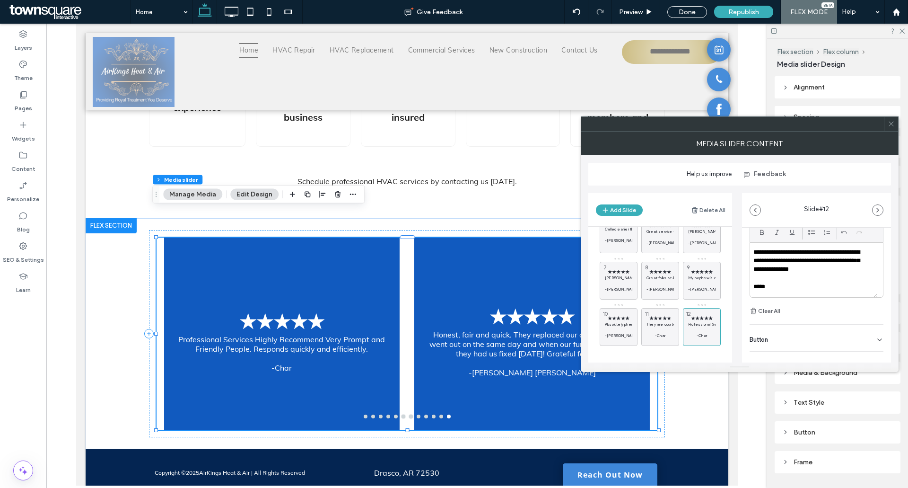
scroll to position [95, 0]
click at [605, 260] on p "*****" at bounding box center [811, 275] width 114 height 9
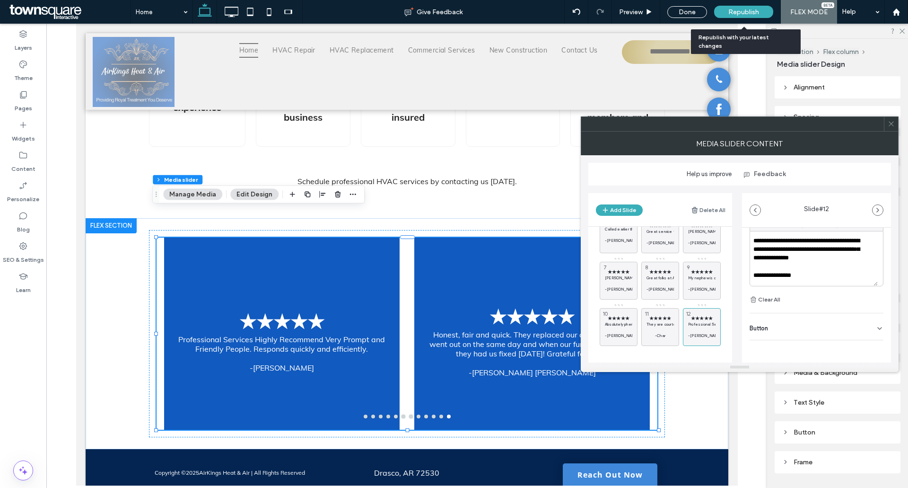
click at [605, 19] on div "Republish" at bounding box center [743, 12] width 59 height 24
click at [605, 14] on div "Republish" at bounding box center [743, 12] width 59 height 12
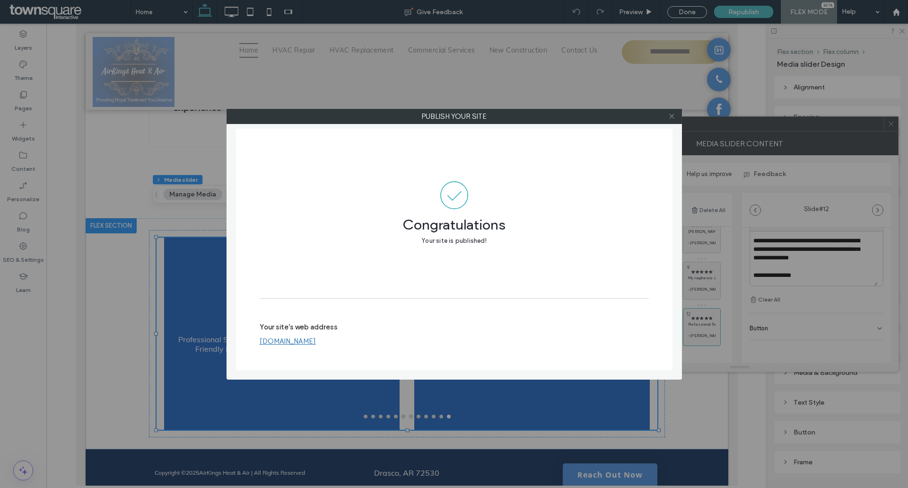
click at [605, 115] on icon at bounding box center [671, 116] width 7 height 7
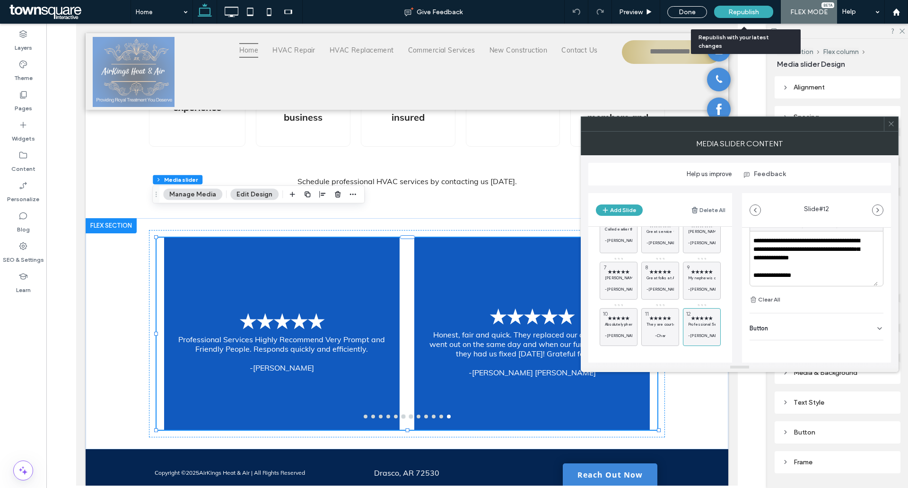
click at [605, 14] on span "Republish" at bounding box center [743, 12] width 31 height 8
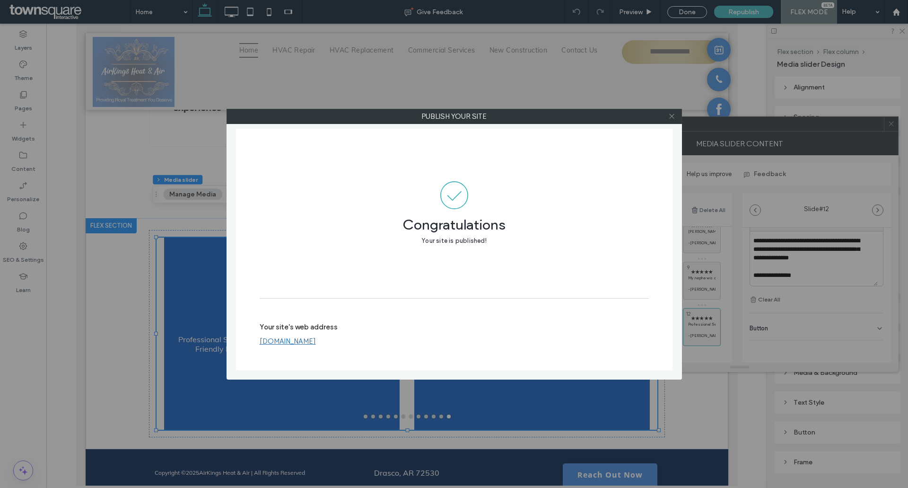
click at [605, 120] on span at bounding box center [671, 116] width 7 height 14
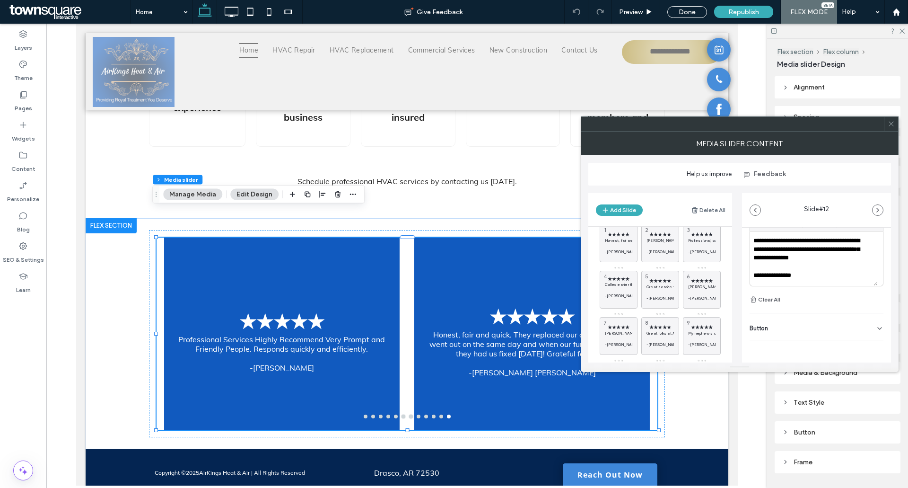
scroll to position [0, 0]
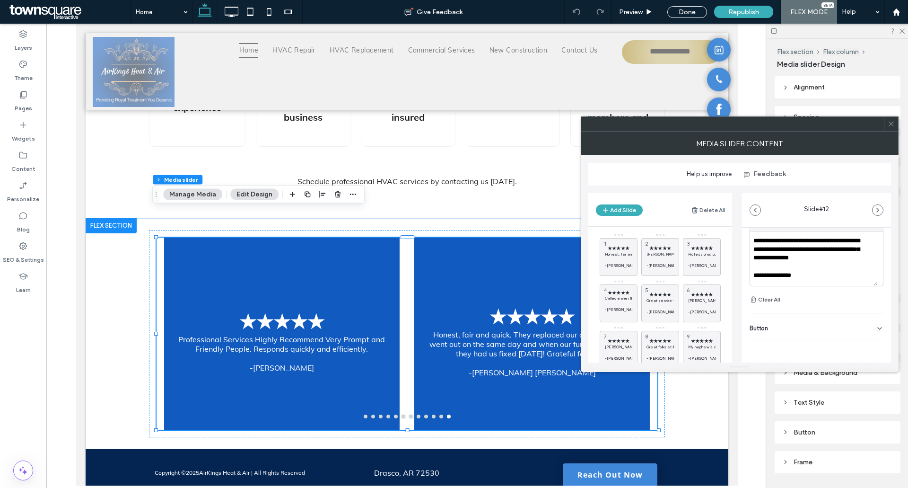
drag, startPoint x: 895, startPoint y: 122, endPoint x: 882, endPoint y: 118, distance: 13.8
click at [605, 122] on div at bounding box center [891, 124] width 14 height 14
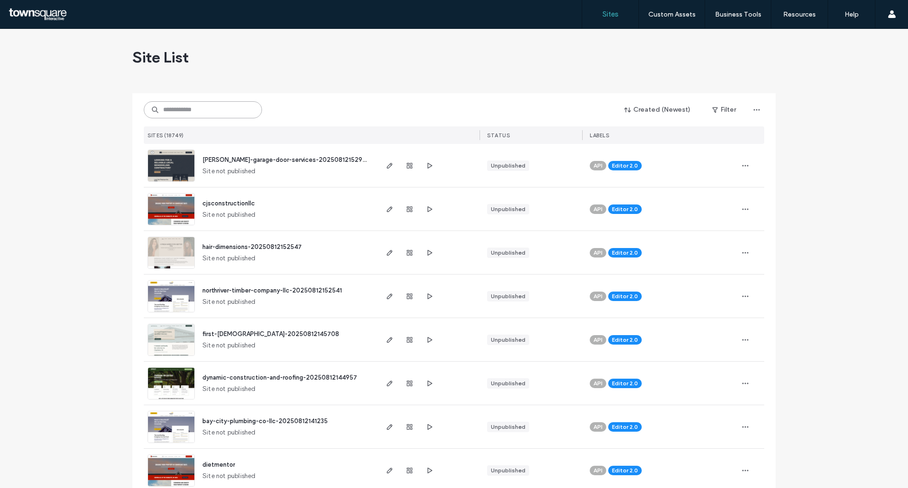
click at [213, 108] on input at bounding box center [203, 109] width 118 height 17
paste input "**********"
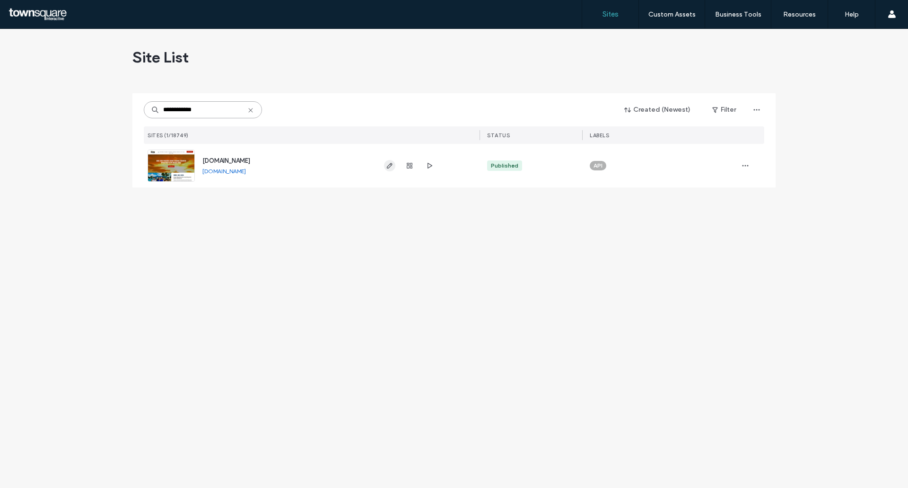
type input "**********"
click at [387, 167] on icon "button" at bounding box center [390, 166] width 8 height 8
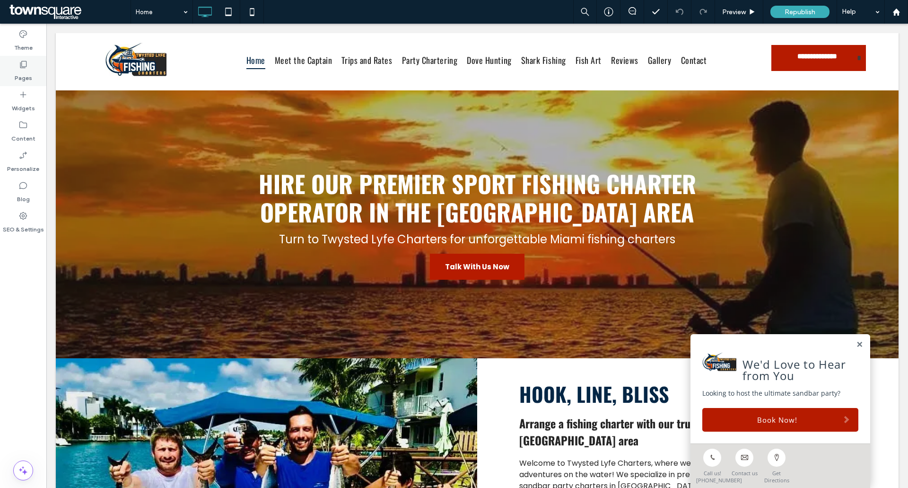
click at [22, 67] on use at bounding box center [23, 64] width 7 height 7
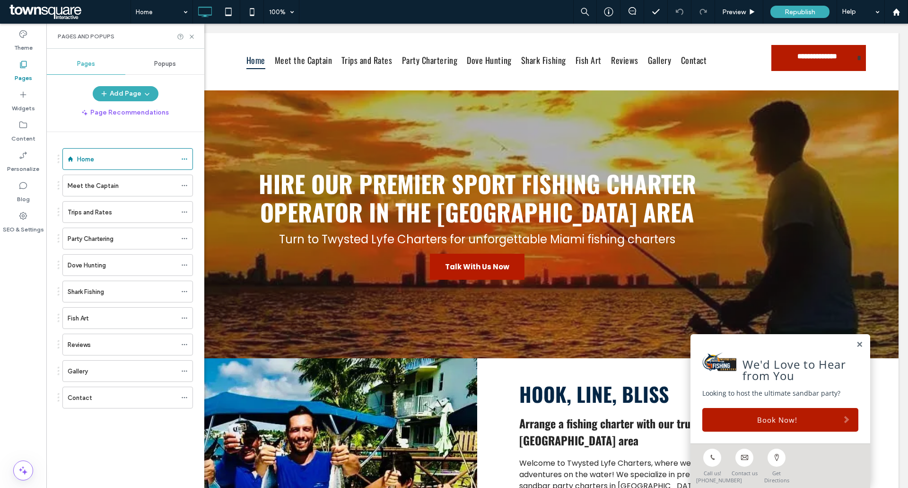
click at [79, 350] on div "Reviews" at bounding box center [122, 344] width 109 height 21
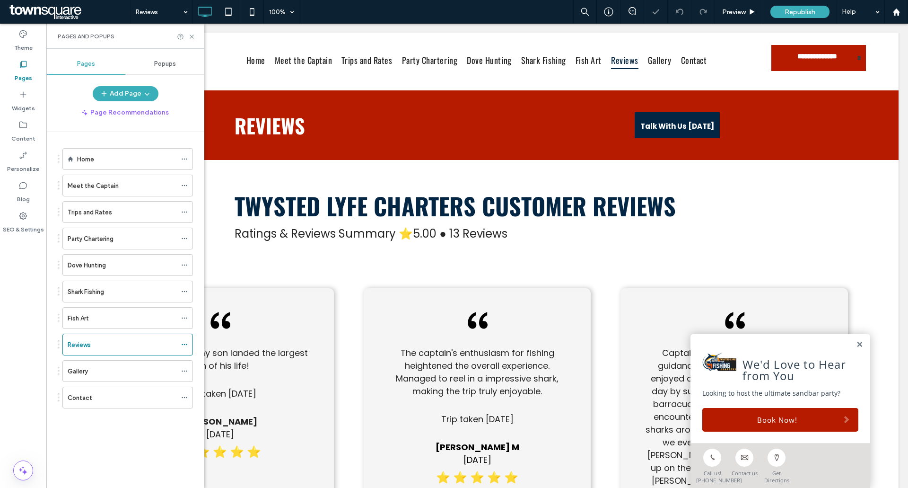
click at [193, 31] on div "Pages and Popups" at bounding box center [125, 36] width 158 height 25
click at [195, 38] on icon at bounding box center [191, 36] width 7 height 7
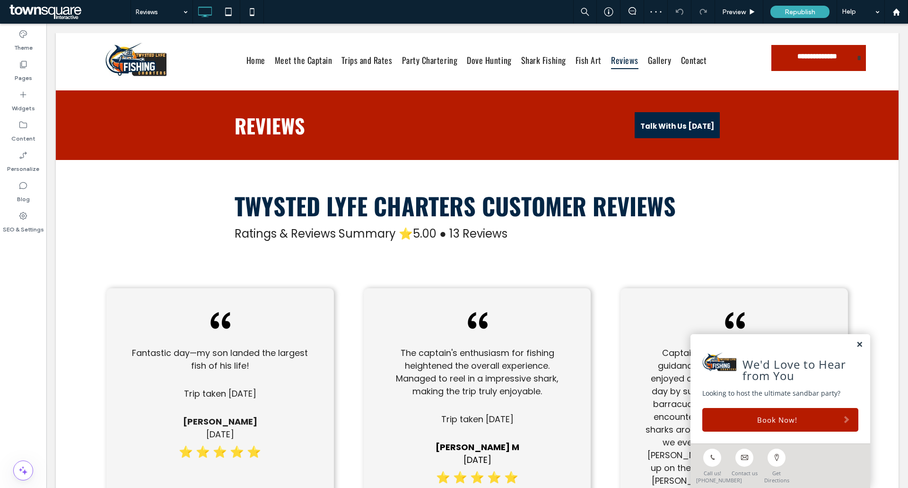
click at [856, 341] on link at bounding box center [859, 345] width 7 height 8
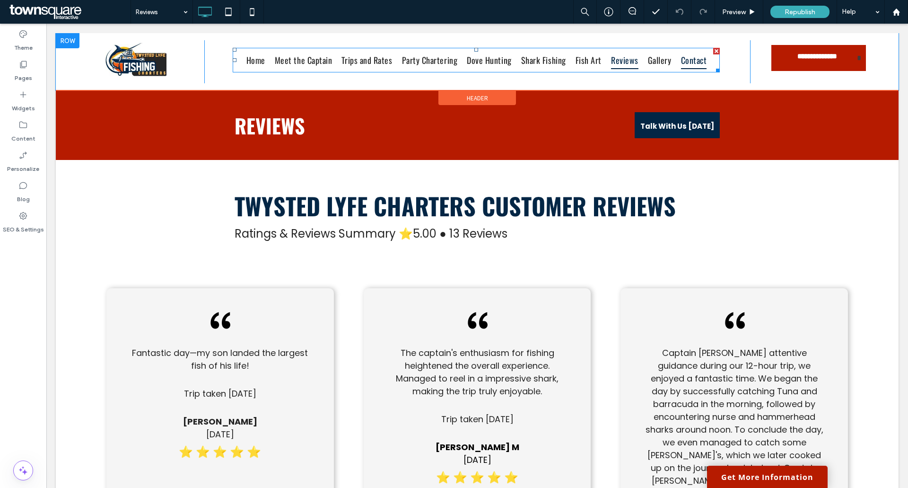
click at [702, 62] on link "Contact" at bounding box center [693, 60] width 35 height 18
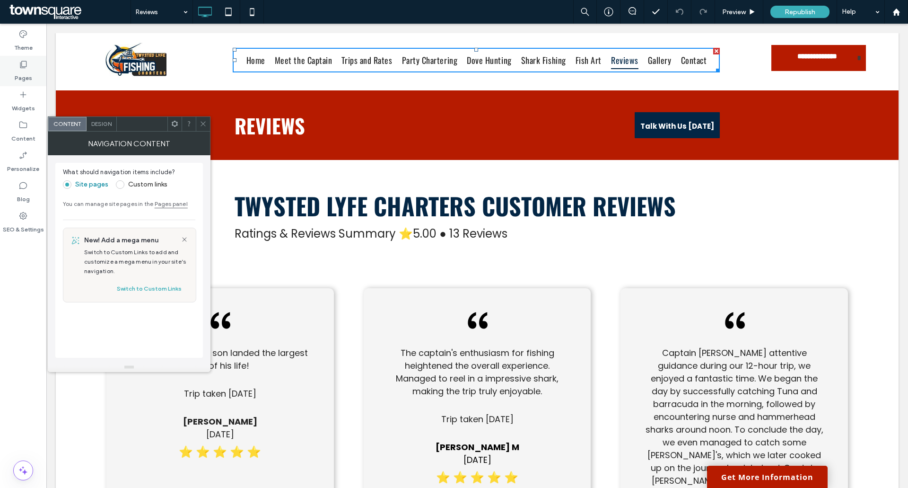
click at [17, 69] on div "Pages" at bounding box center [23, 71] width 46 height 30
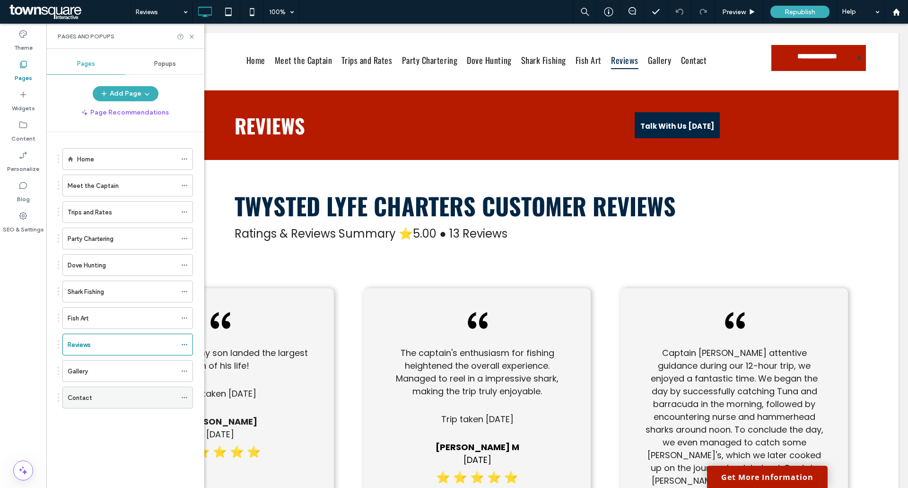
click at [80, 396] on label "Contact" at bounding box center [80, 397] width 25 height 17
